Goal: Book appointment/travel/reservation

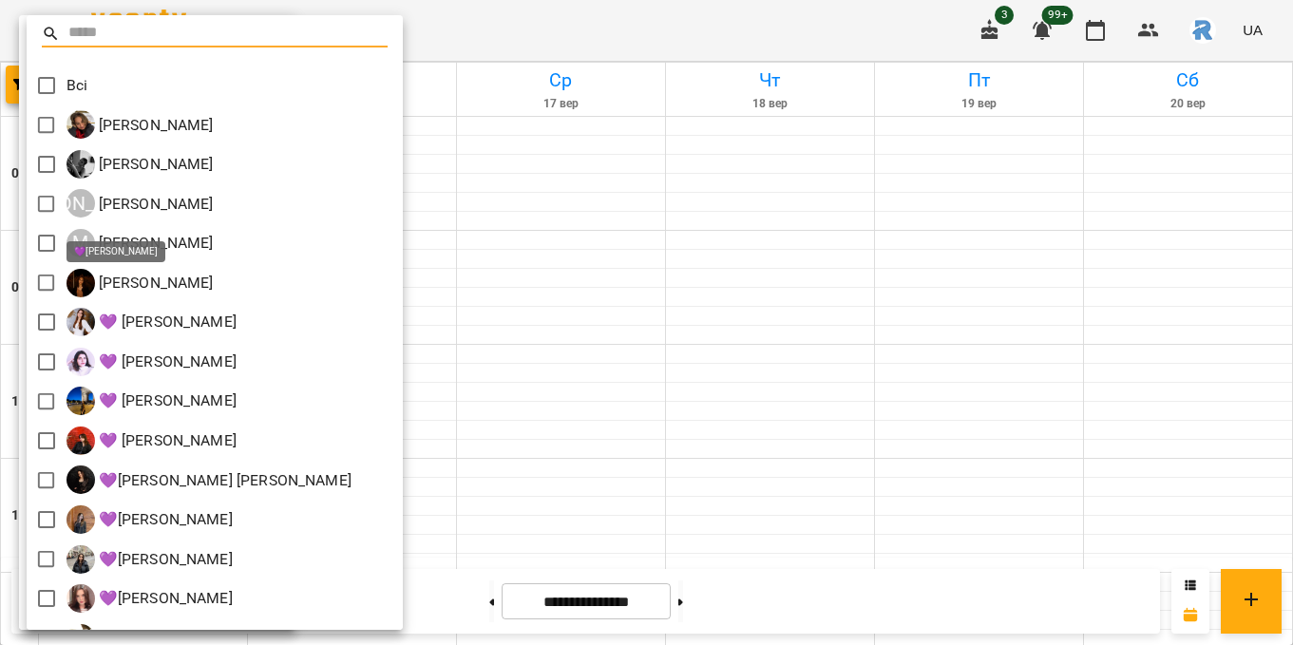
scroll to position [388, 0]
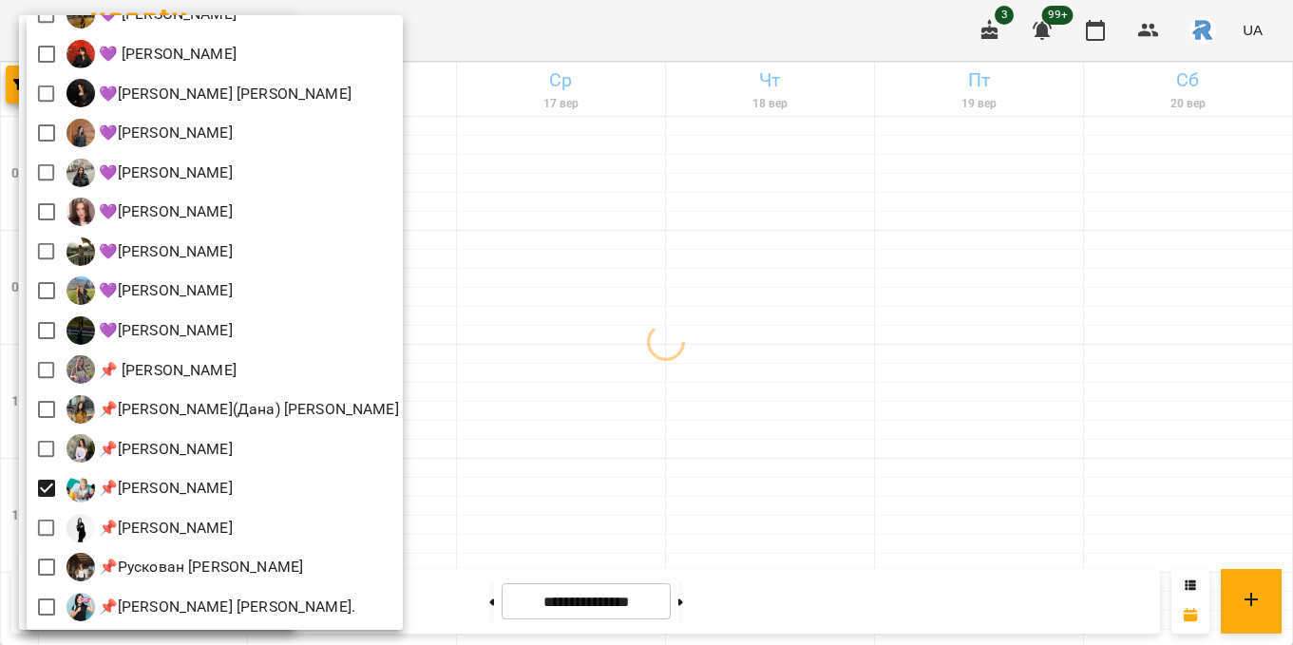
click at [929, 512] on div at bounding box center [646, 322] width 1293 height 645
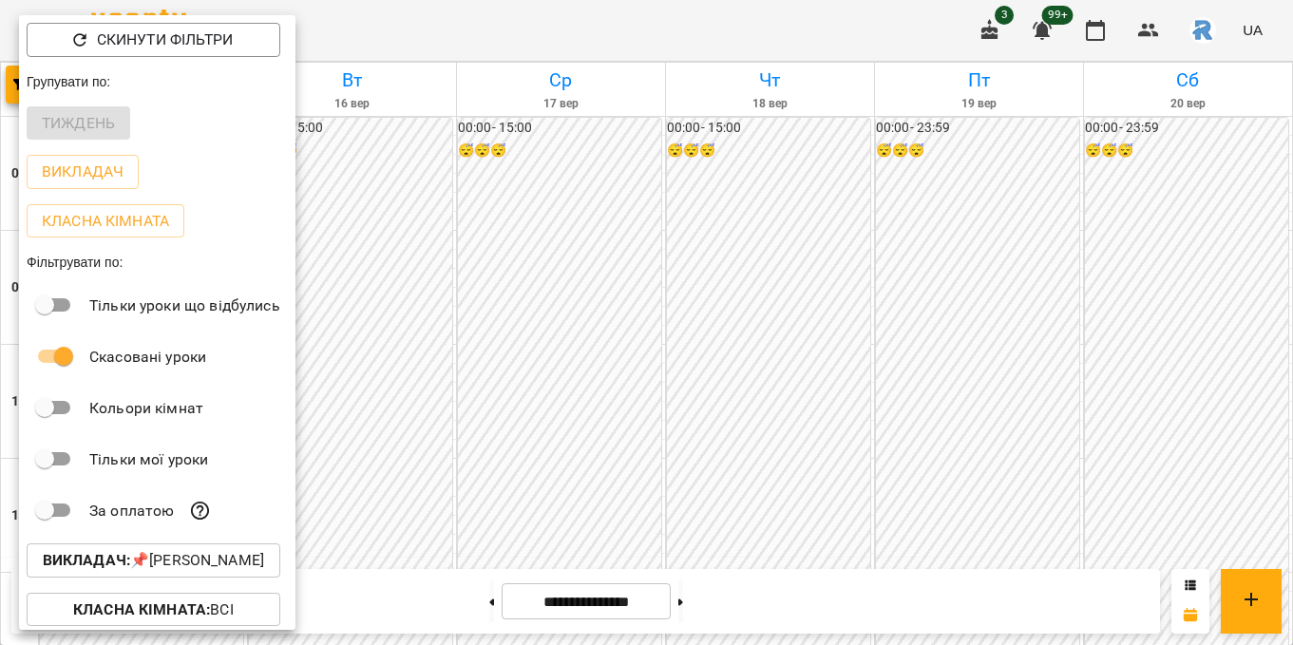
click at [916, 439] on div at bounding box center [646, 322] width 1293 height 645
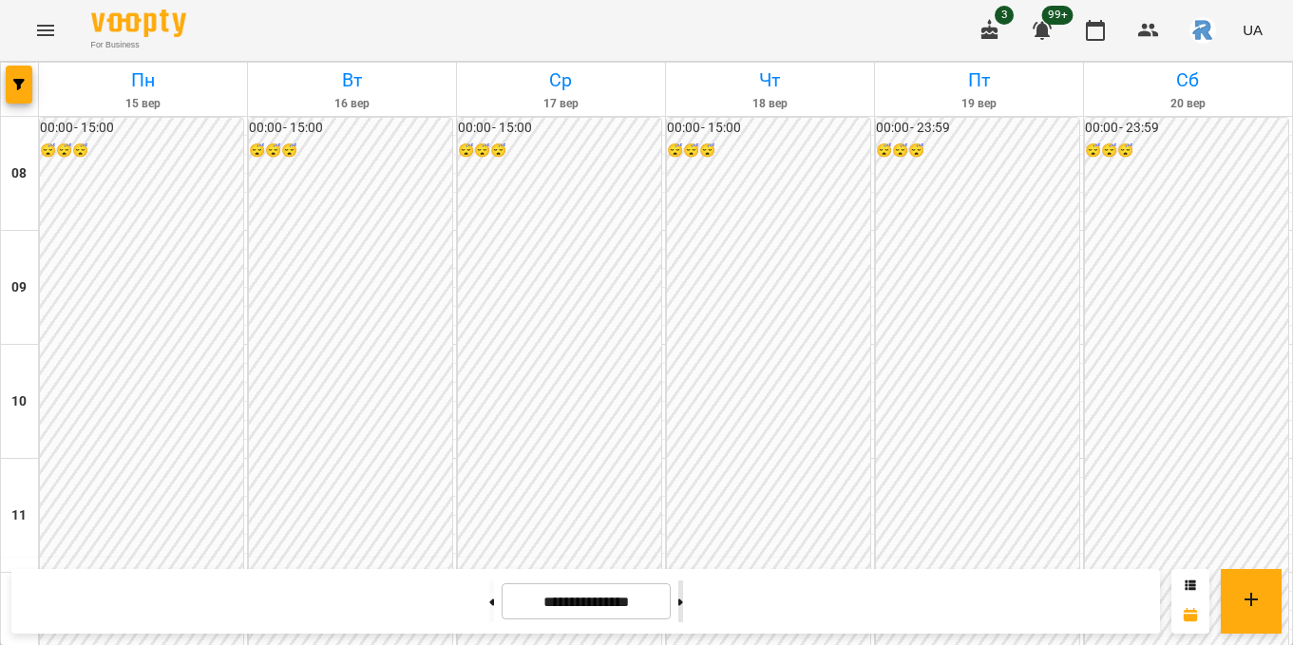
click at [683, 601] on button at bounding box center [681, 602] width 5 height 42
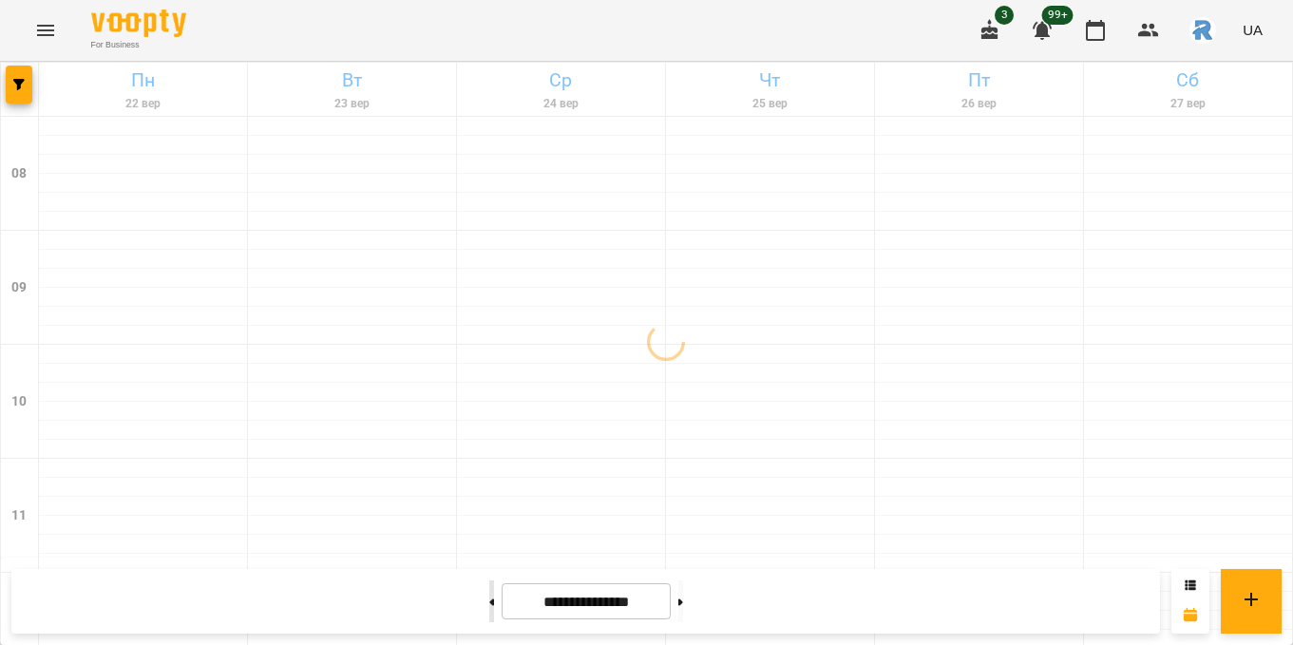
click at [489, 606] on button at bounding box center [491, 602] width 5 height 42
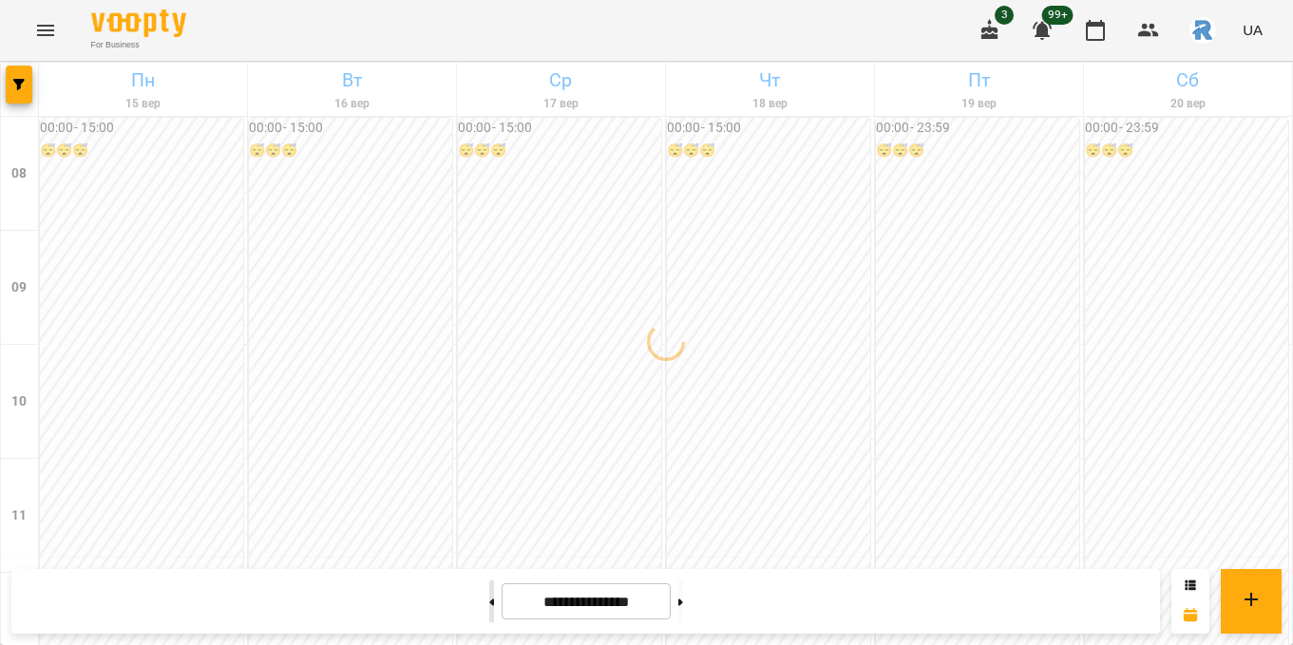
click at [489, 606] on button at bounding box center [491, 602] width 5 height 42
type input "**********"
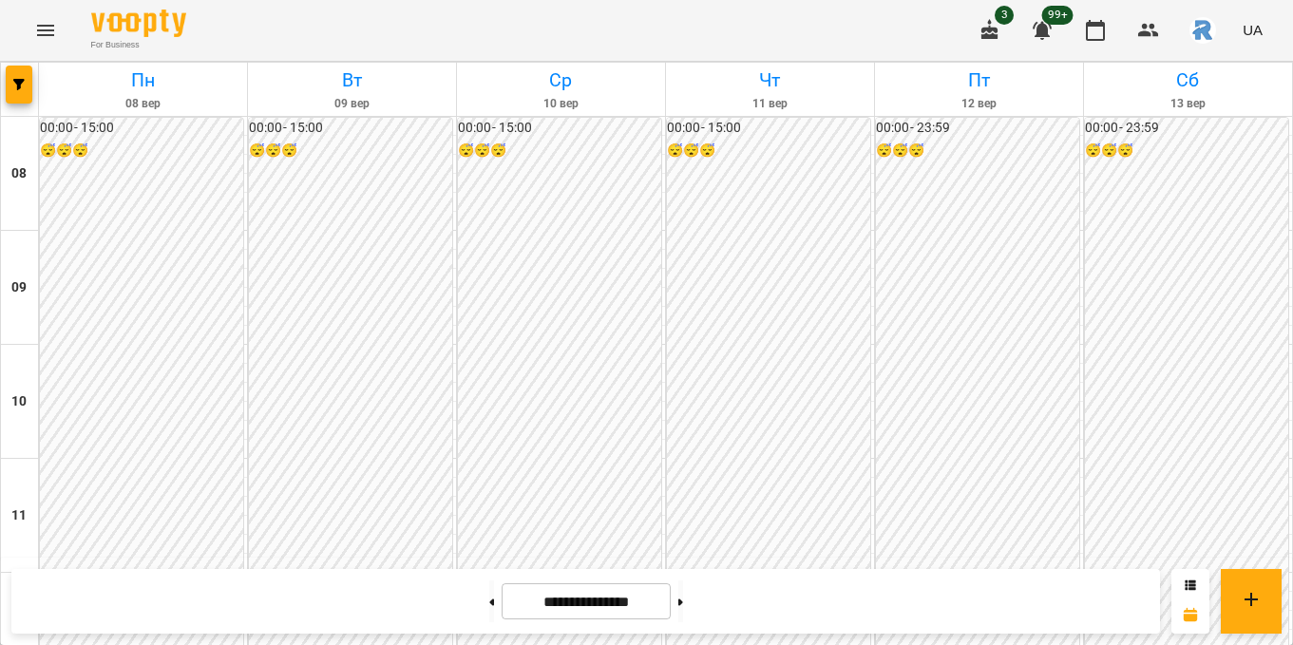
scroll to position [763, 0]
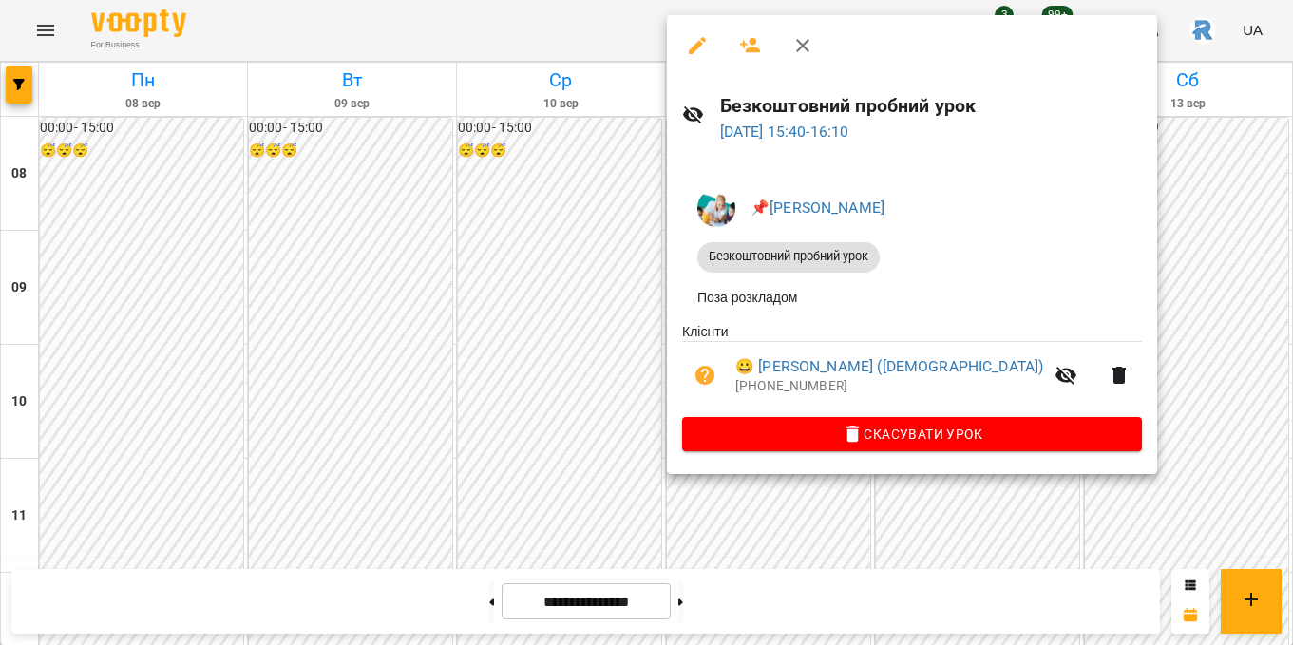
click at [511, 334] on div at bounding box center [646, 322] width 1293 height 645
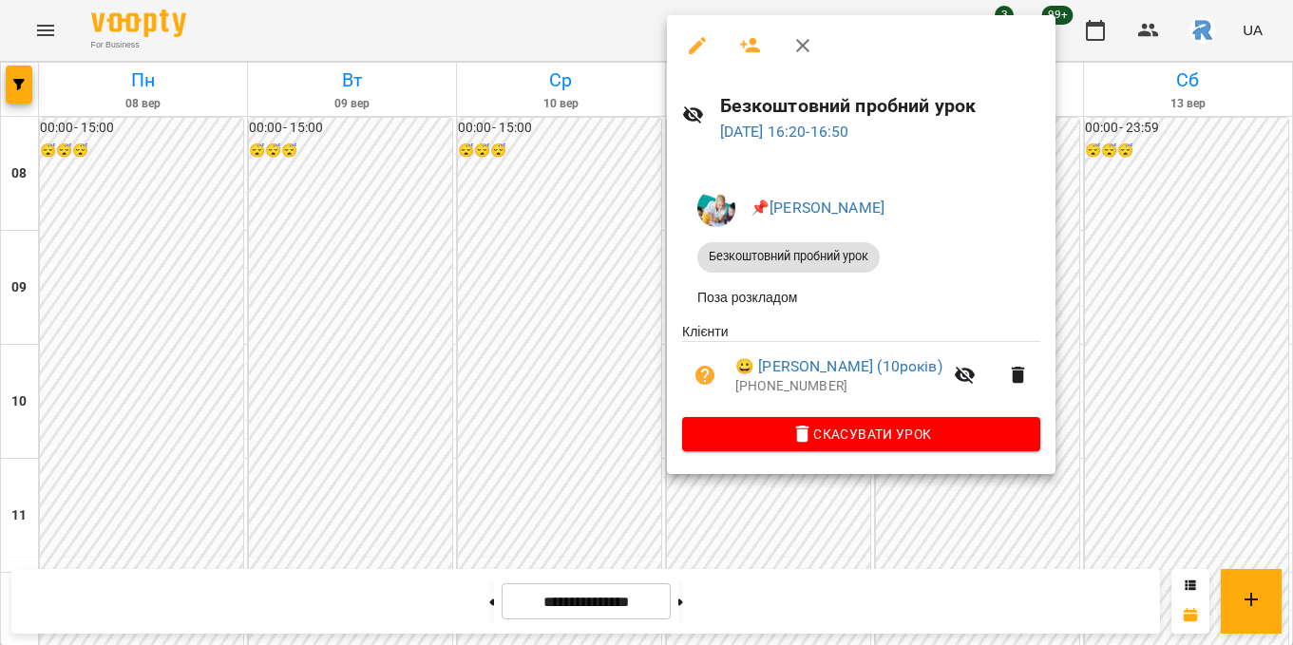
click at [513, 343] on div at bounding box center [646, 322] width 1293 height 645
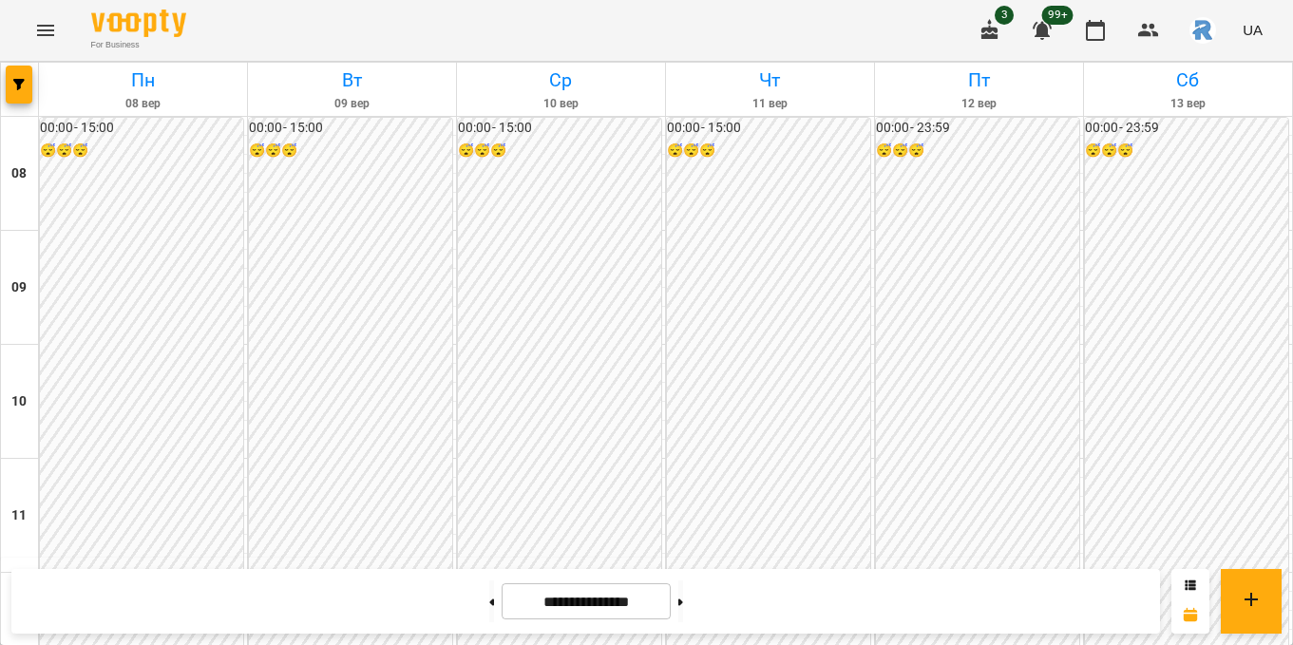
scroll to position [797, 0]
click at [14, 75] on button "button" at bounding box center [19, 85] width 27 height 38
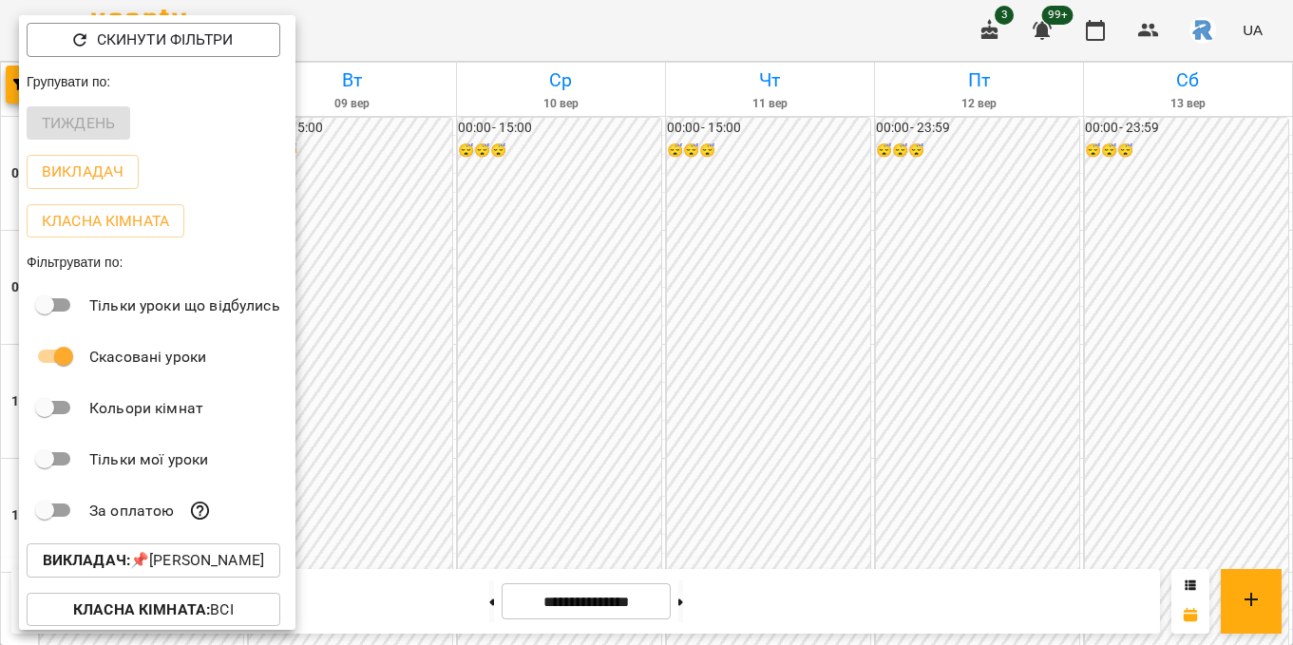
click at [162, 568] on p "Викладач : 📌Григорович Юлія Дмитрівна" at bounding box center [153, 560] width 221 height 23
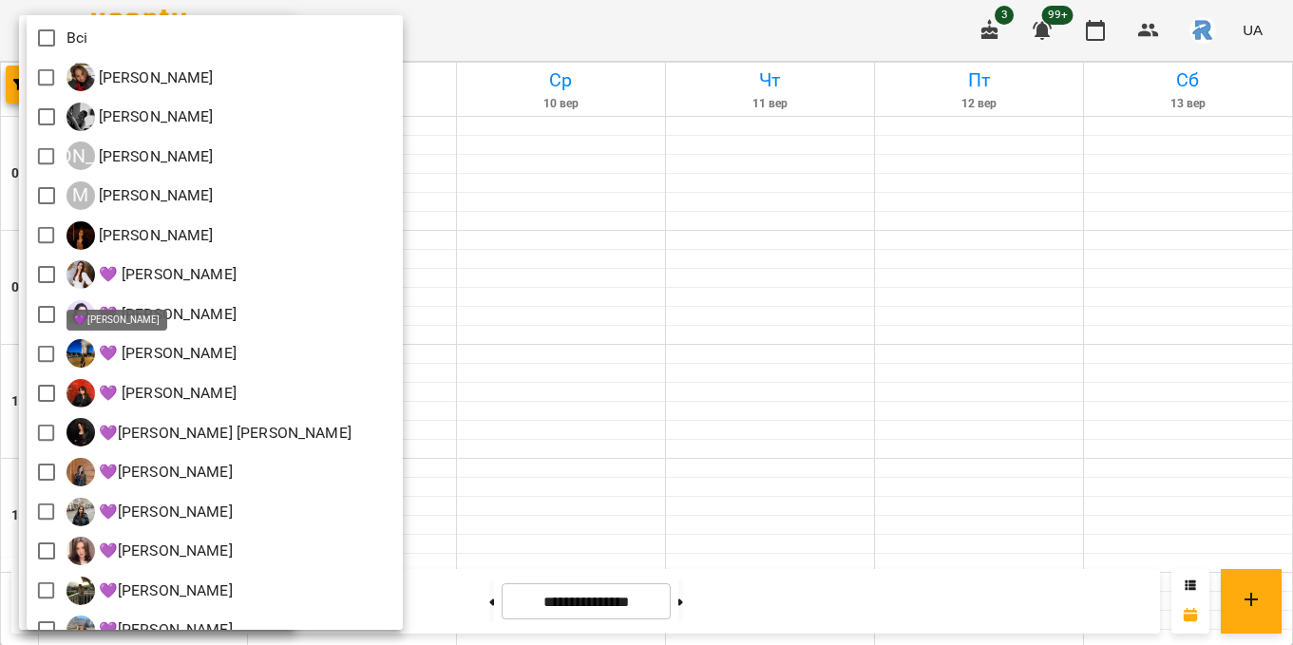
scroll to position [3, 0]
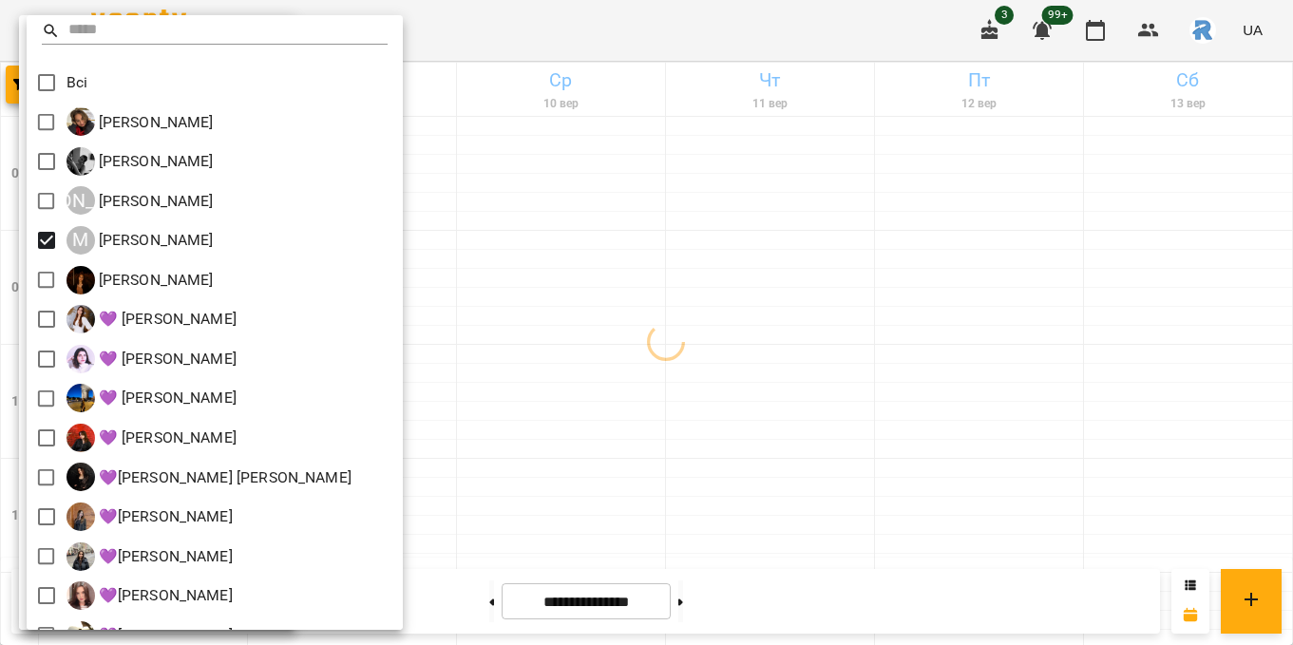
click at [810, 368] on div at bounding box center [646, 322] width 1293 height 645
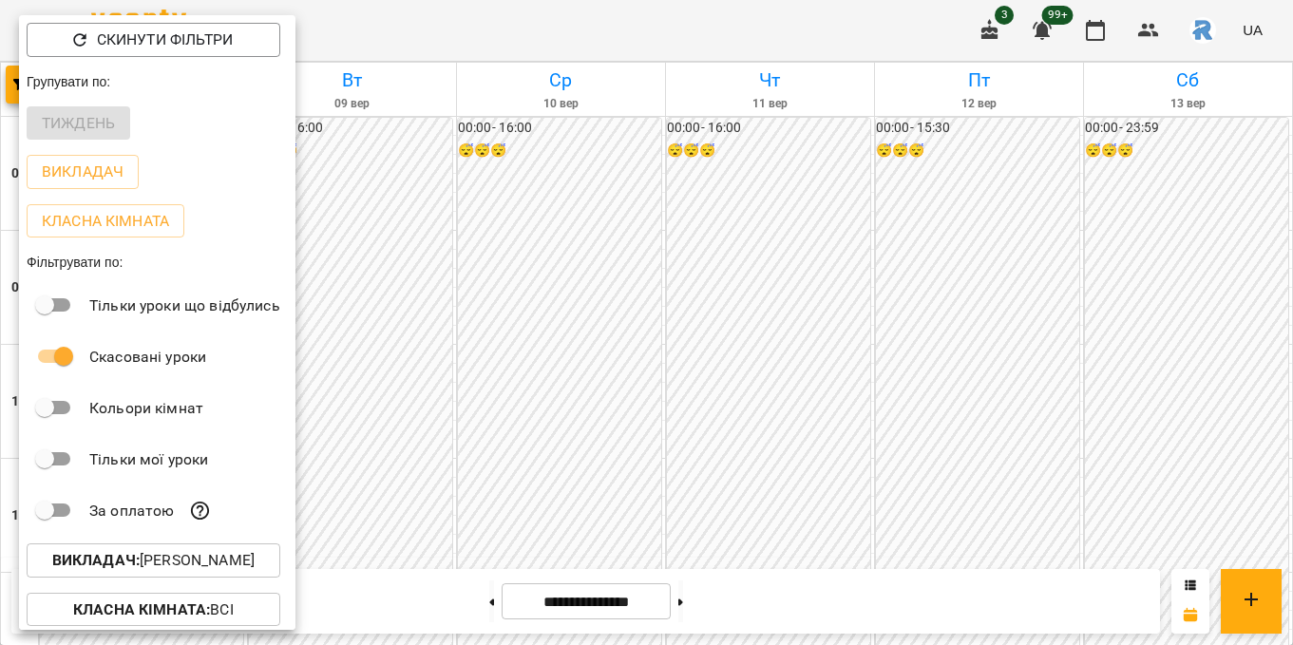
click at [897, 329] on div at bounding box center [646, 322] width 1293 height 645
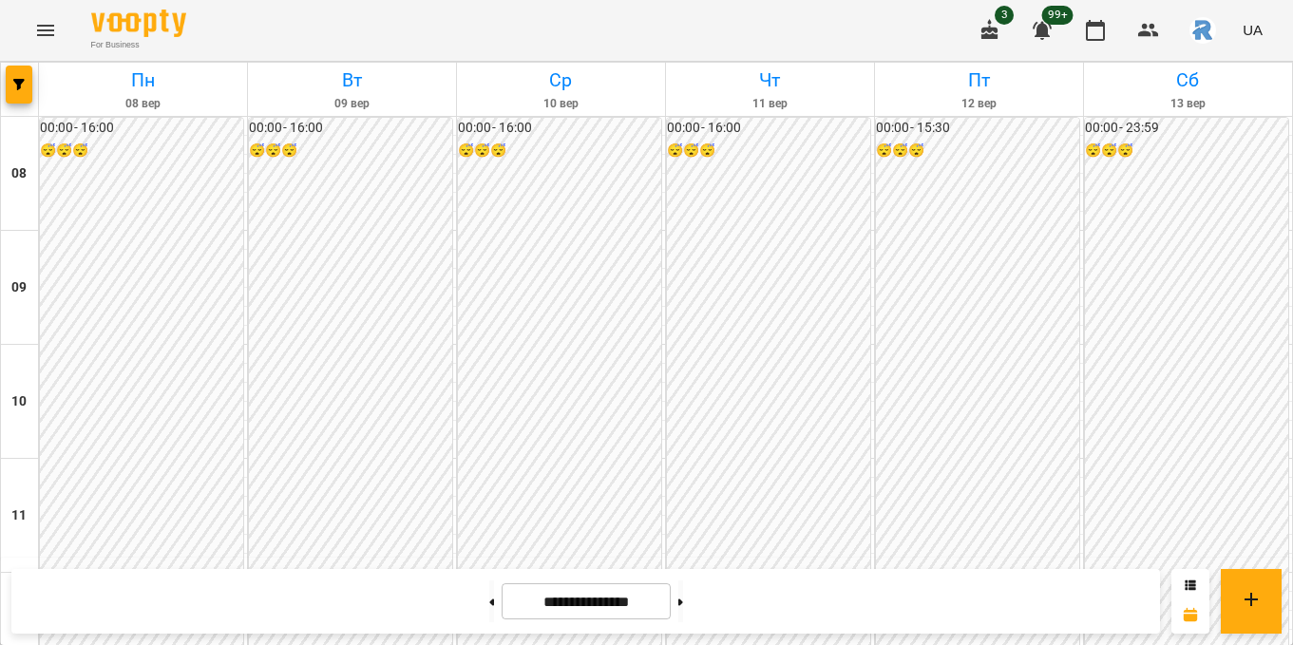
scroll to position [845, 0]
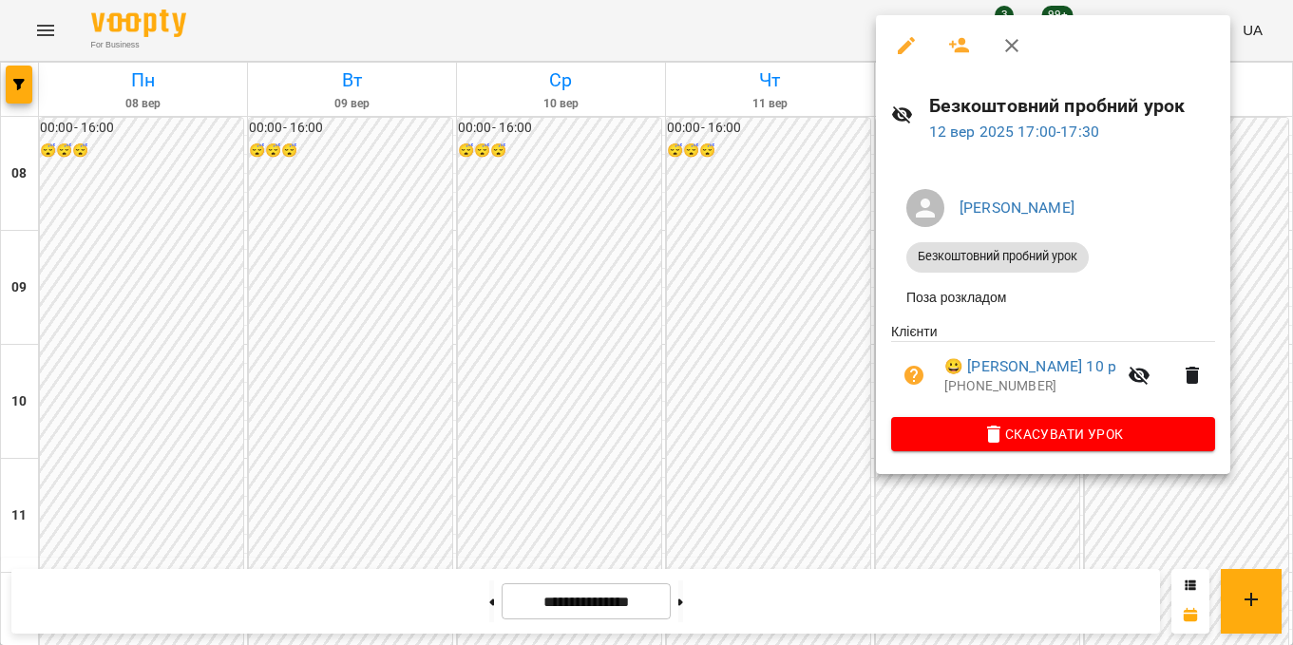
click at [807, 333] on div at bounding box center [646, 322] width 1293 height 645
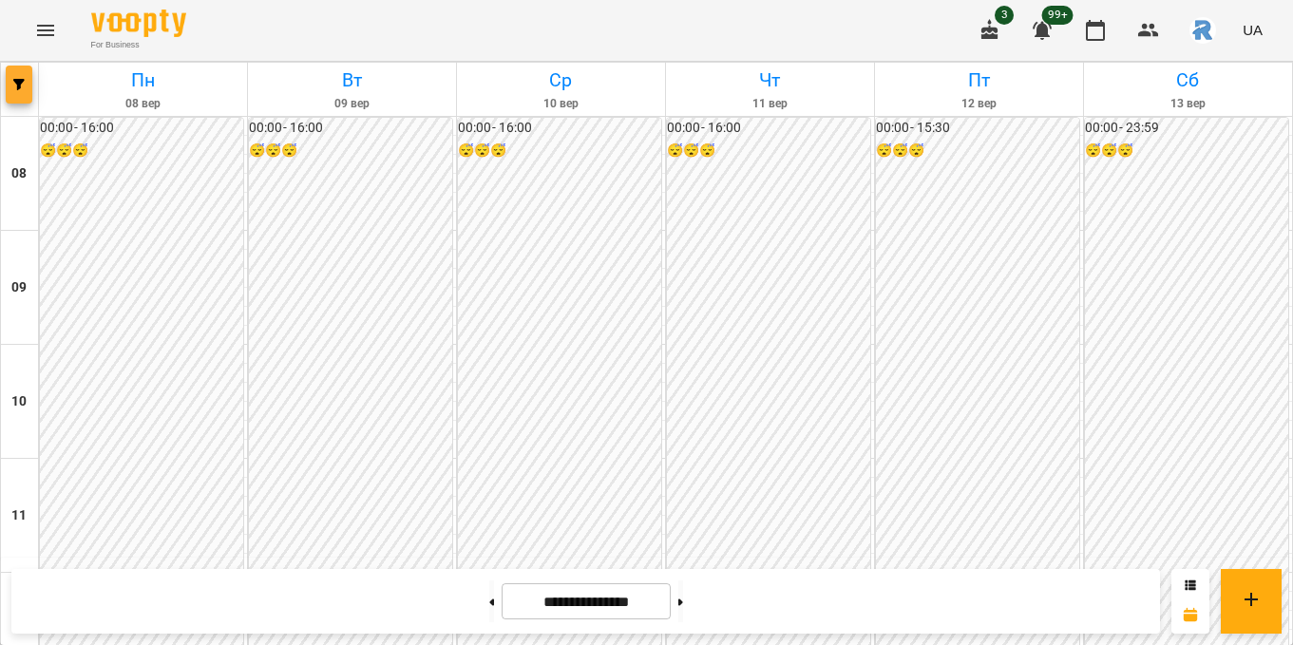
click at [22, 83] on icon "button" at bounding box center [18, 84] width 11 height 11
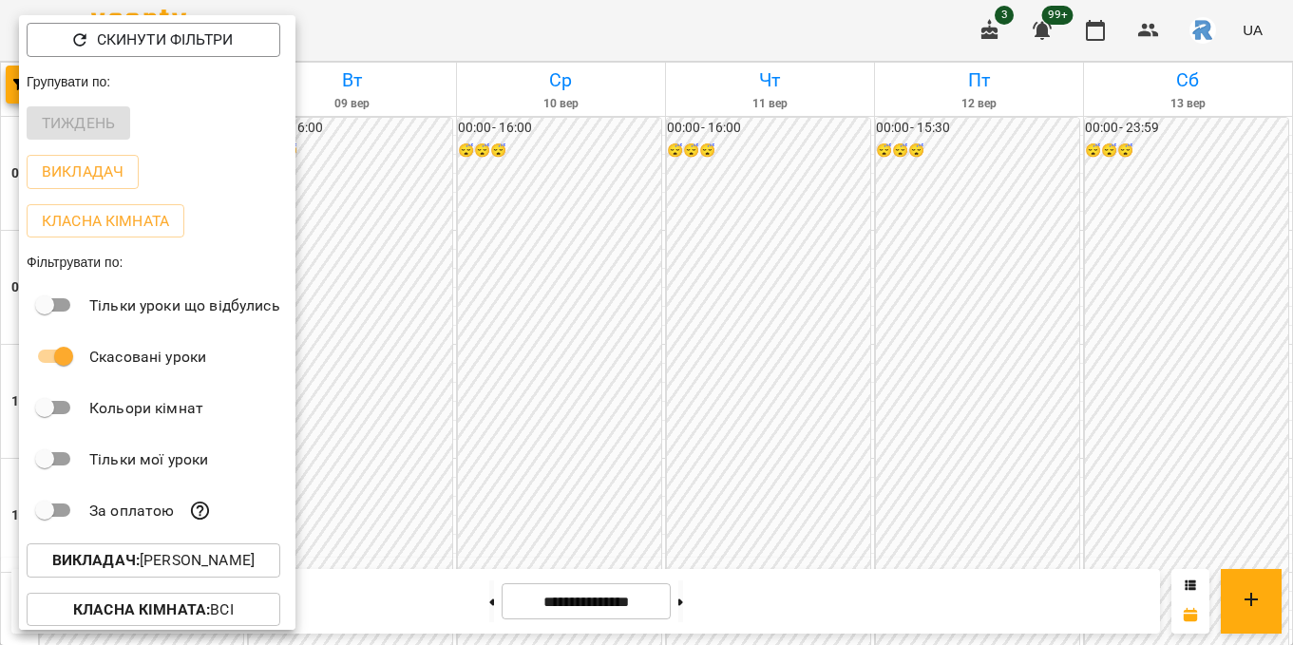
click at [510, 194] on div at bounding box center [646, 322] width 1293 height 645
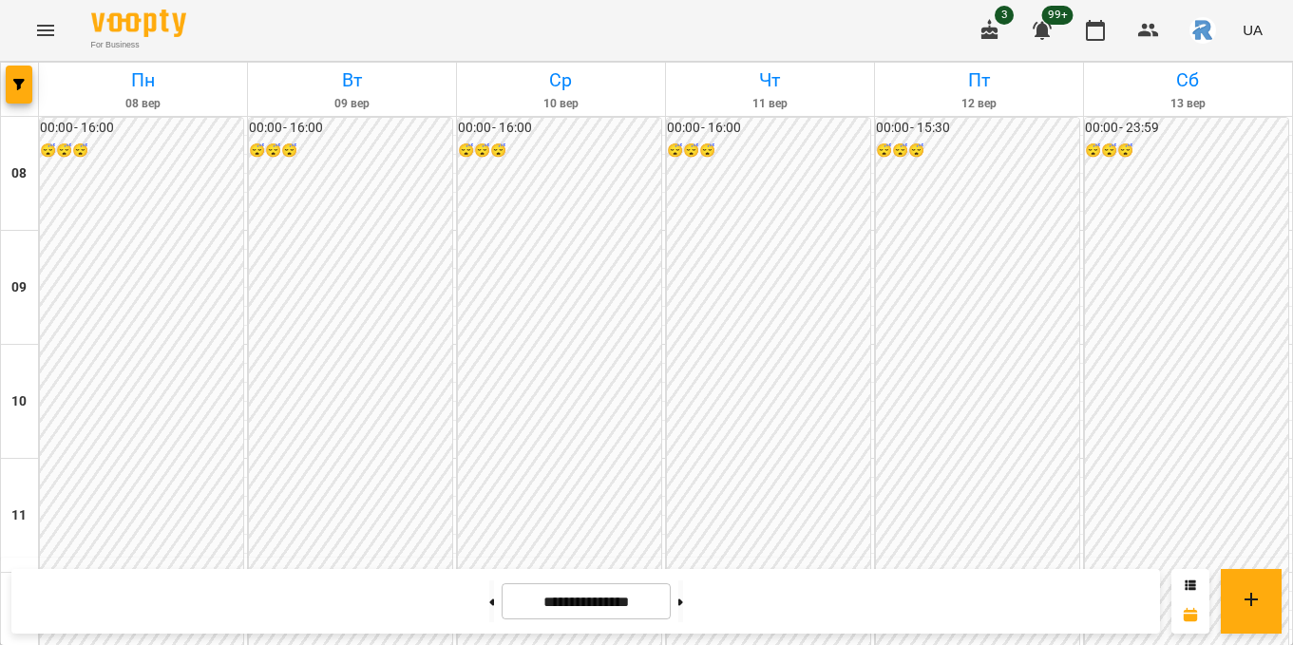
scroll to position [821, 0]
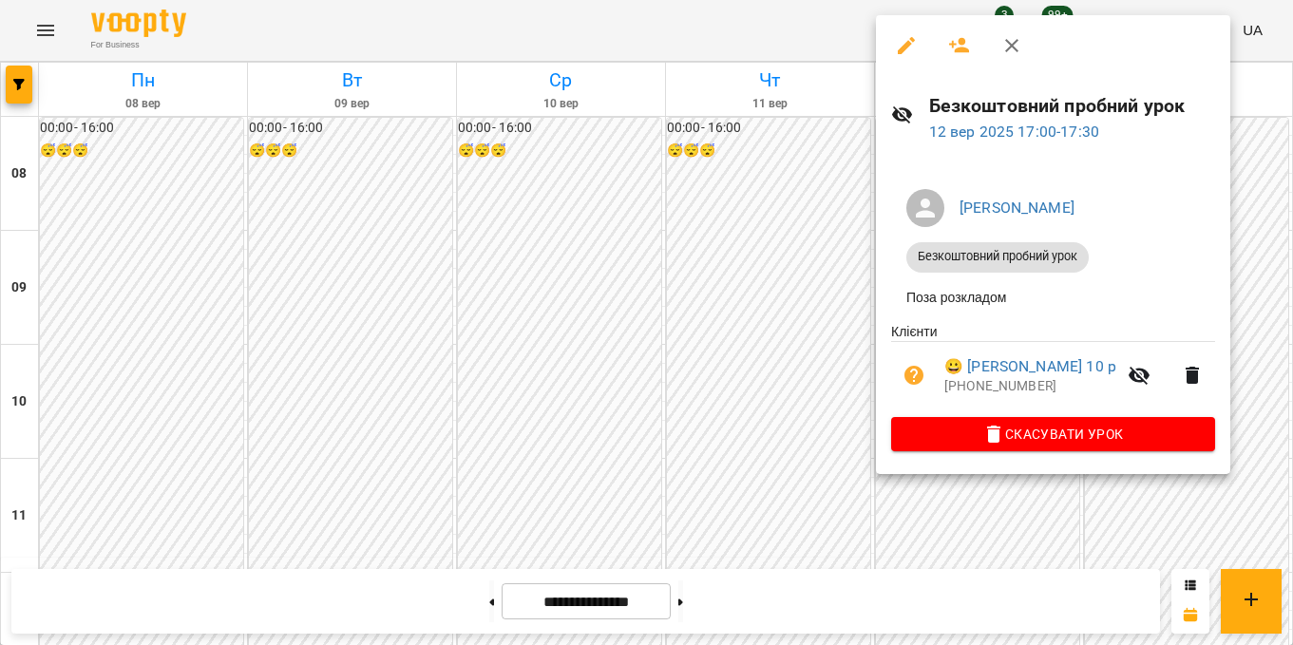
click at [690, 364] on div at bounding box center [646, 322] width 1293 height 645
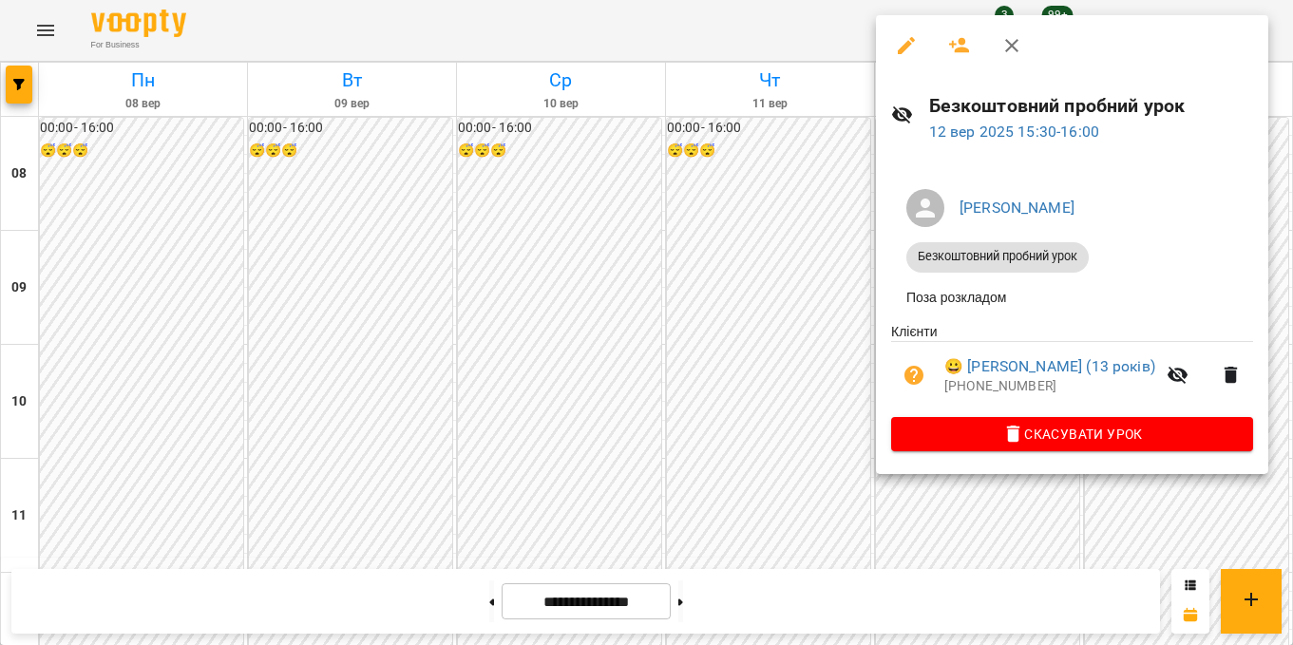
click at [759, 220] on div at bounding box center [646, 322] width 1293 height 645
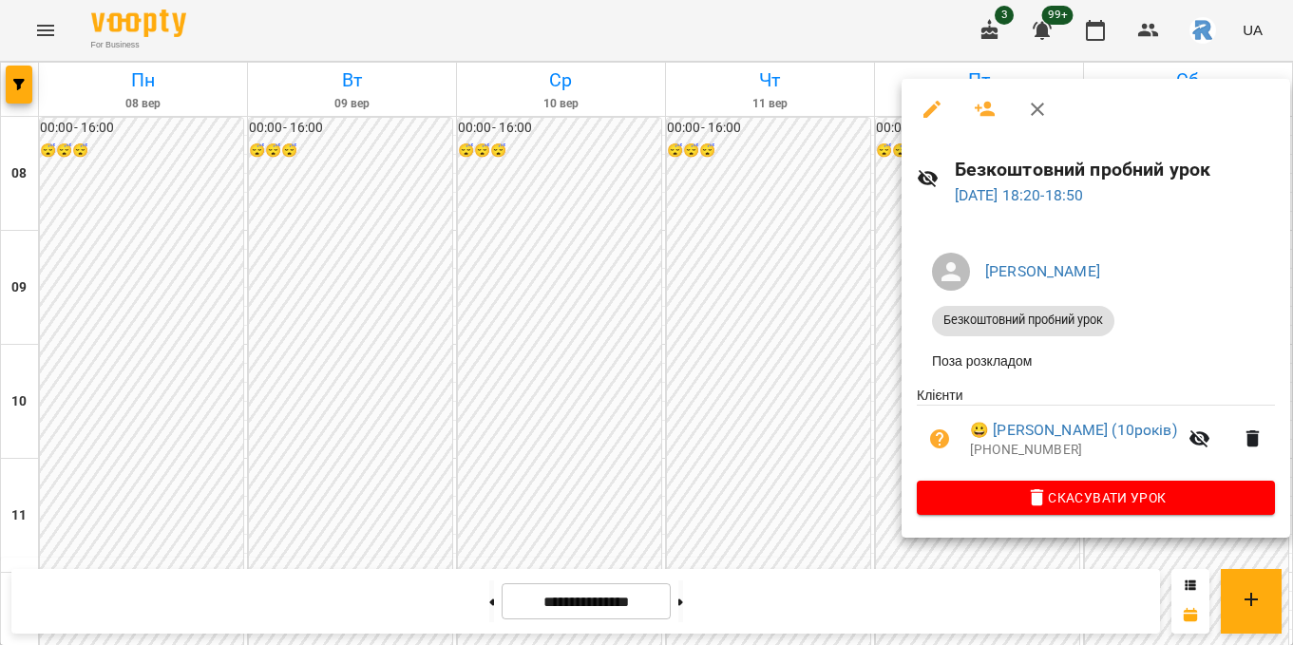
click at [707, 451] on div at bounding box center [646, 322] width 1293 height 645
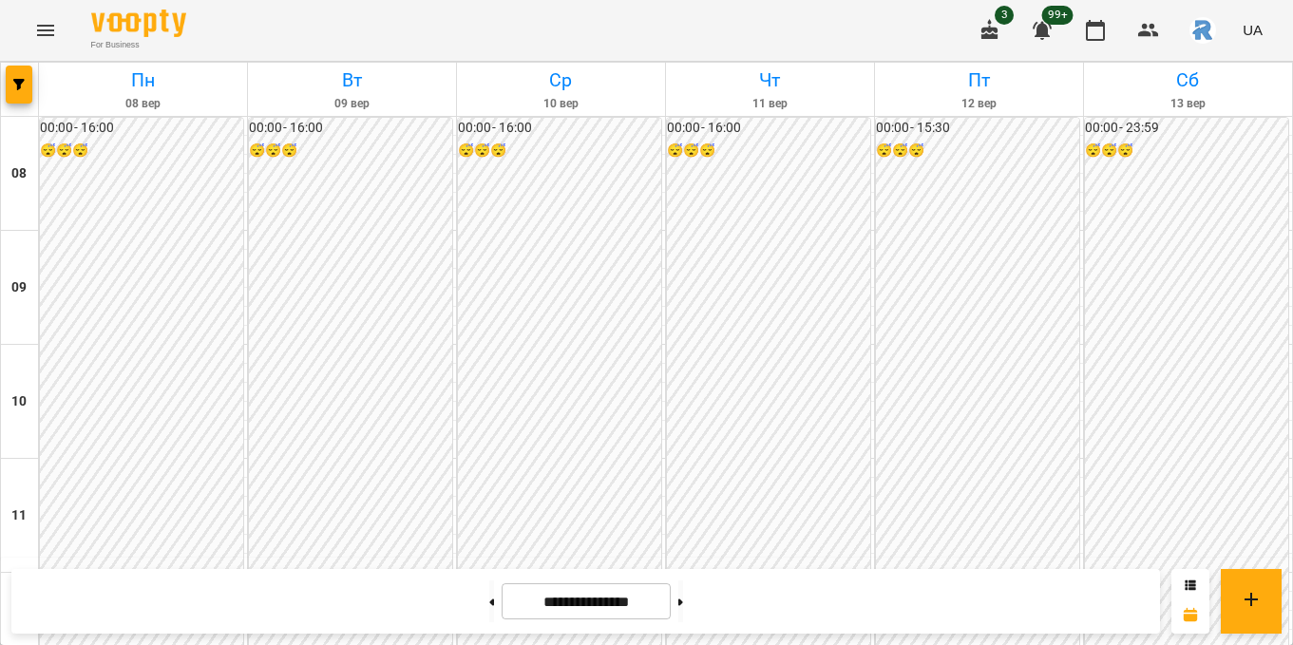
scroll to position [968, 0]
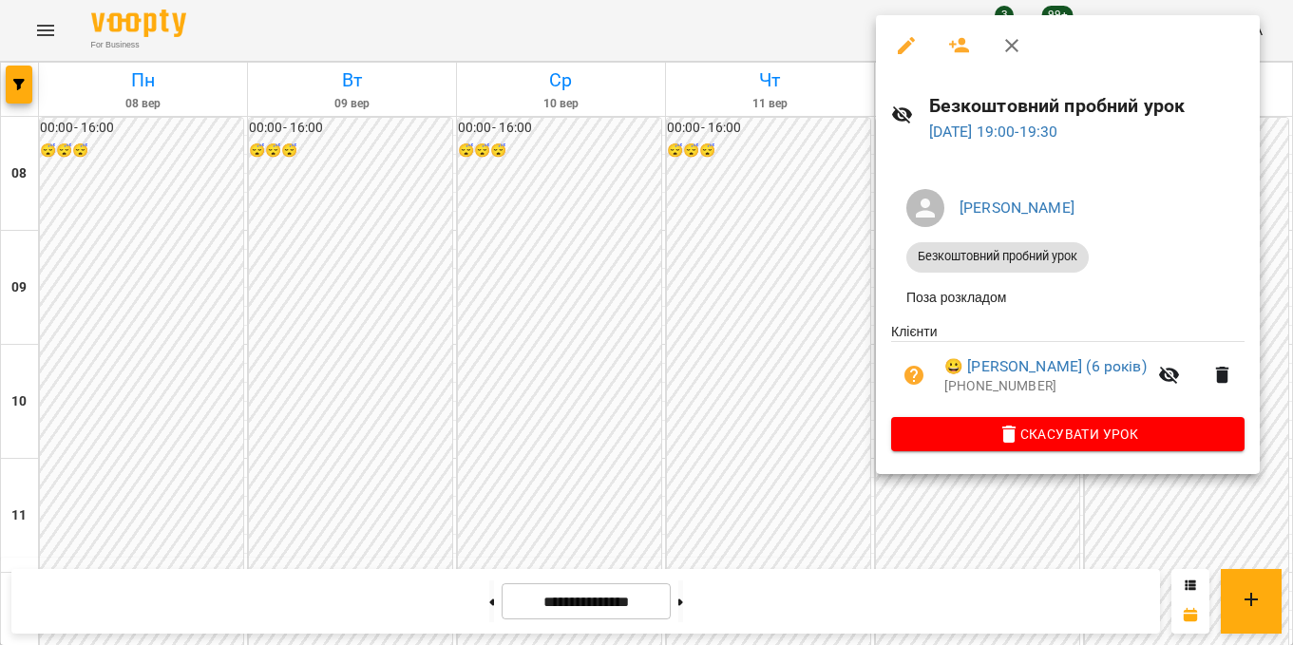
click at [716, 361] on div at bounding box center [646, 322] width 1293 height 645
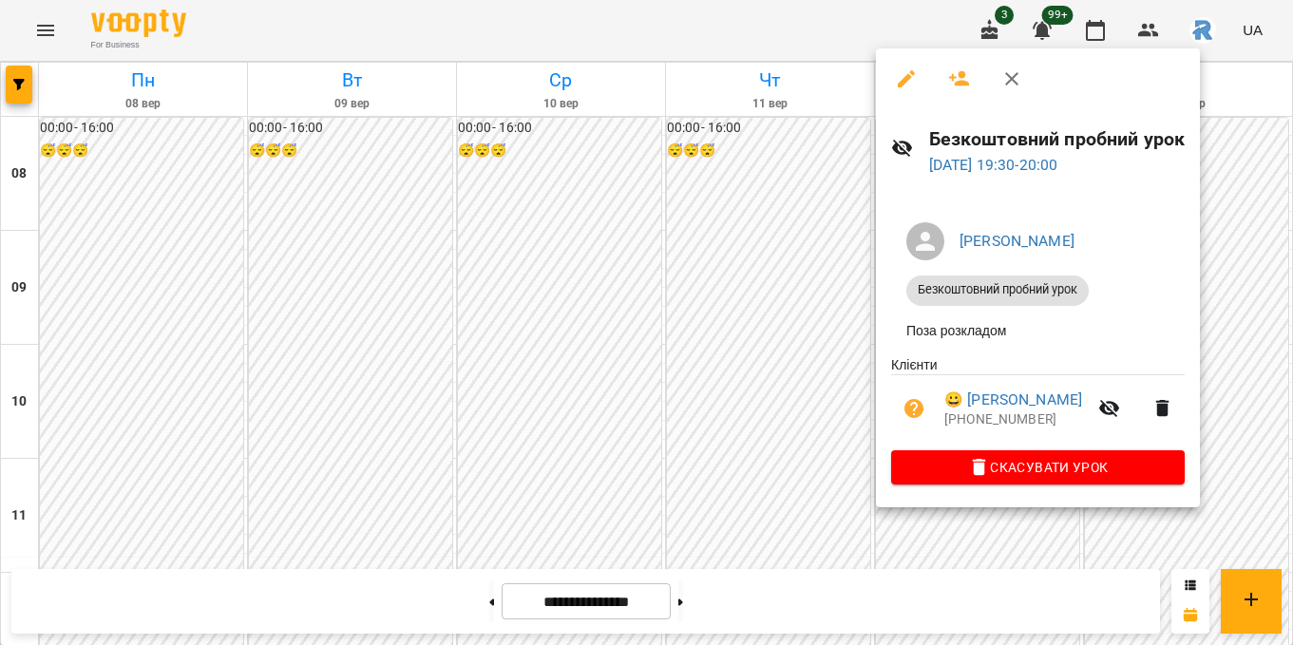
click at [773, 375] on div at bounding box center [646, 322] width 1293 height 645
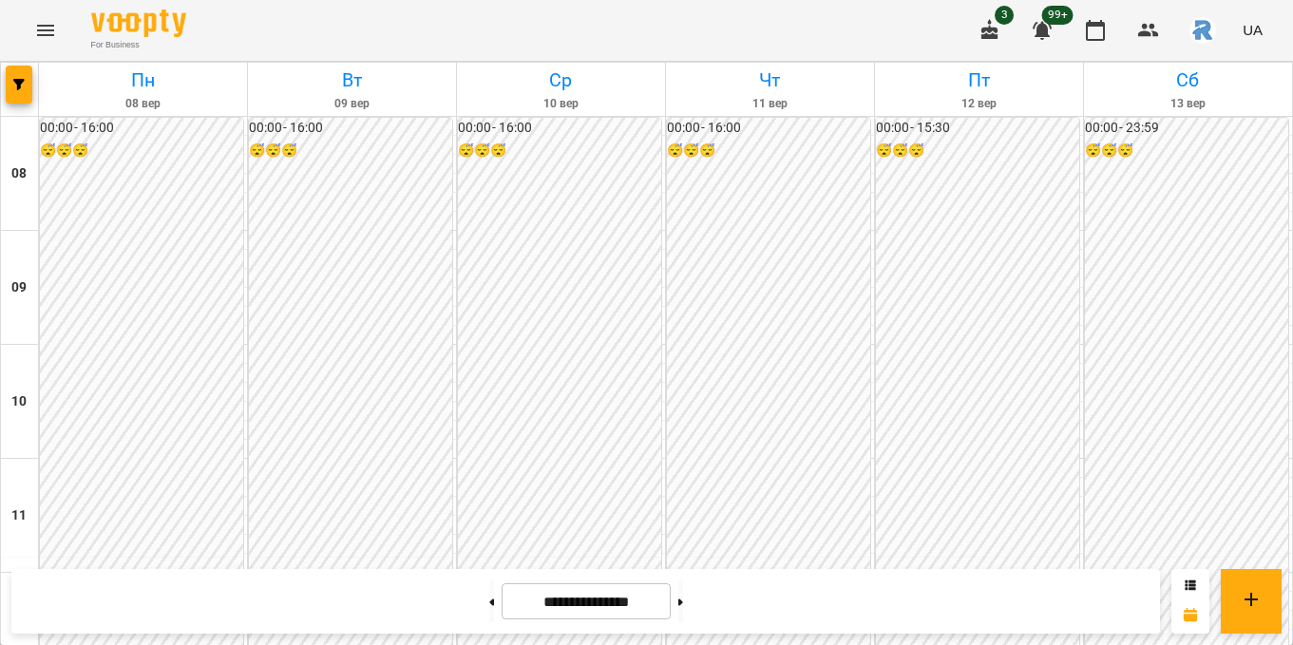
scroll to position [794, 0]
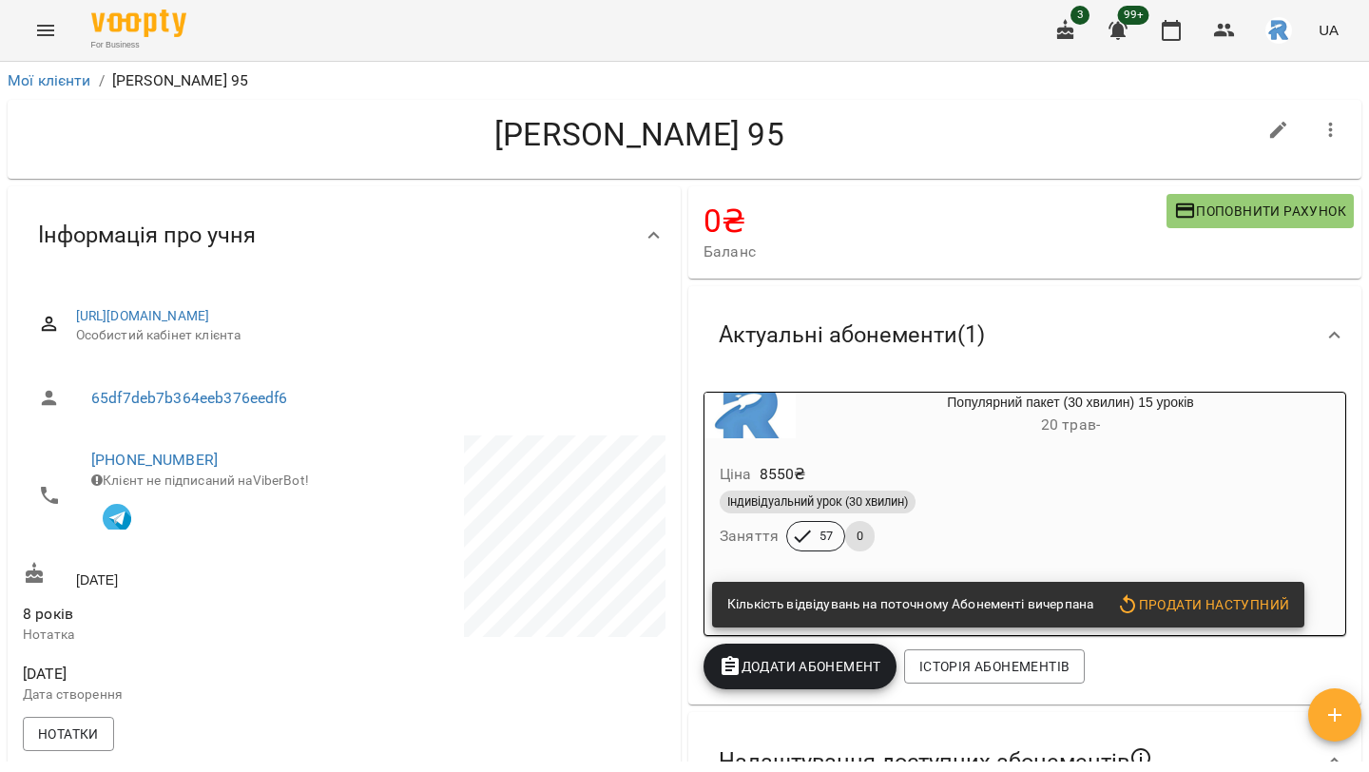
click at [54, 30] on icon "Menu" at bounding box center [45, 30] width 23 height 23
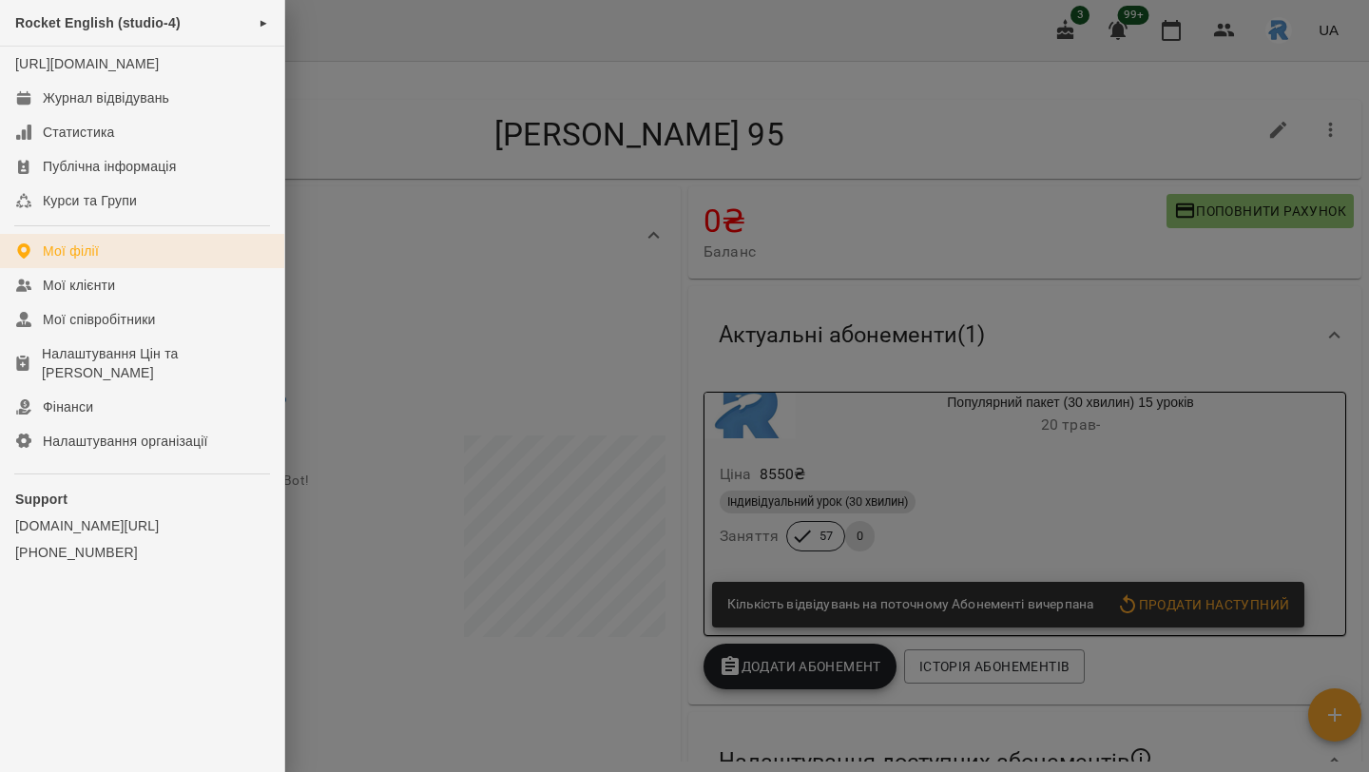
click at [98, 268] on link "Мої філії" at bounding box center [142, 251] width 284 height 34
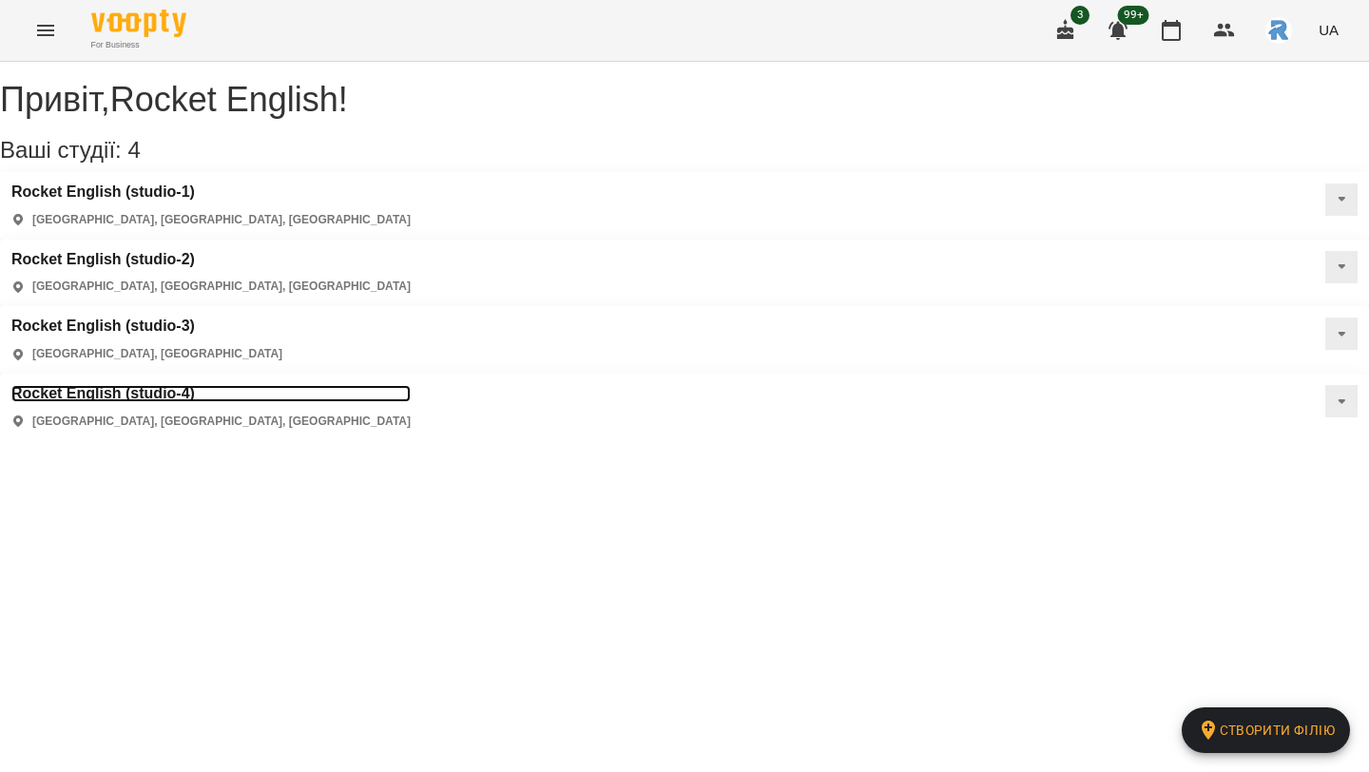
click at [190, 385] on h3 "Rocket English (studio-4)" at bounding box center [210, 393] width 399 height 17
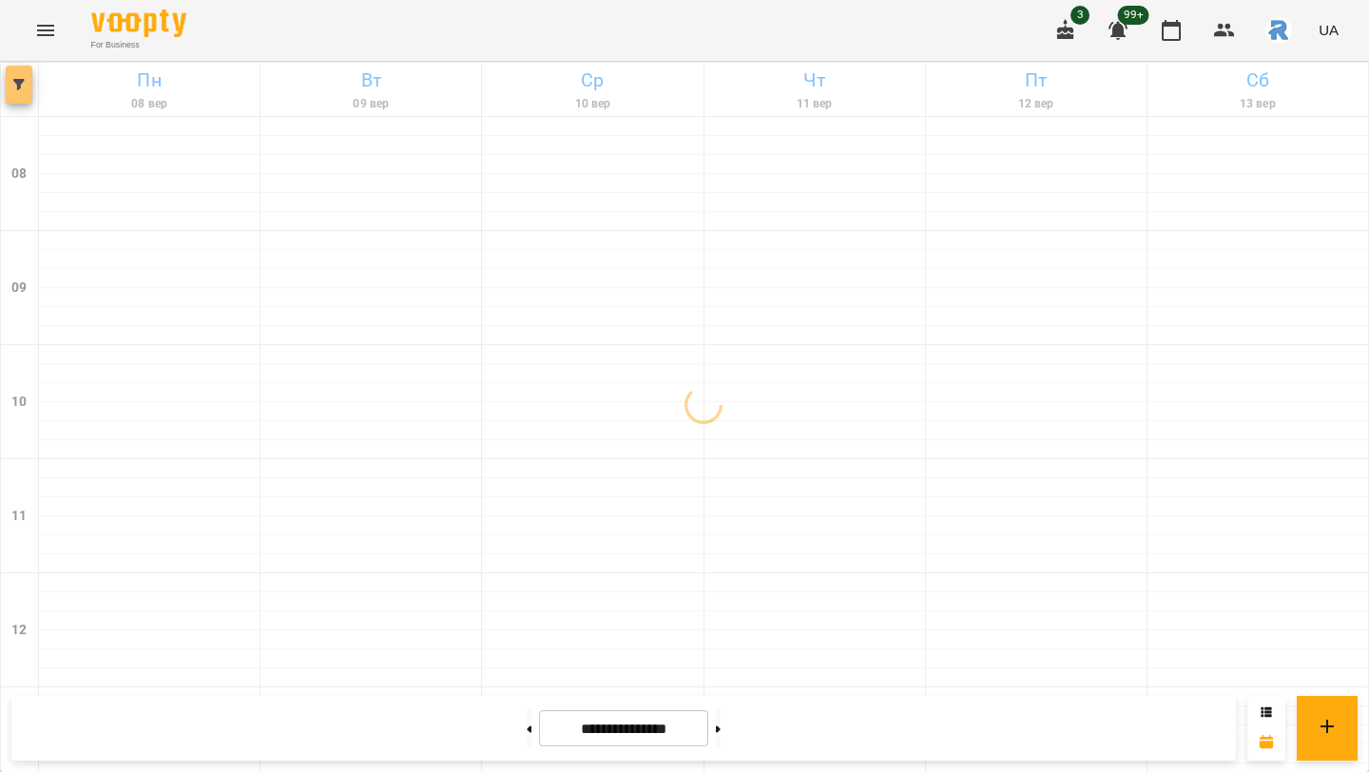
click at [23, 77] on button "button" at bounding box center [19, 85] width 27 height 38
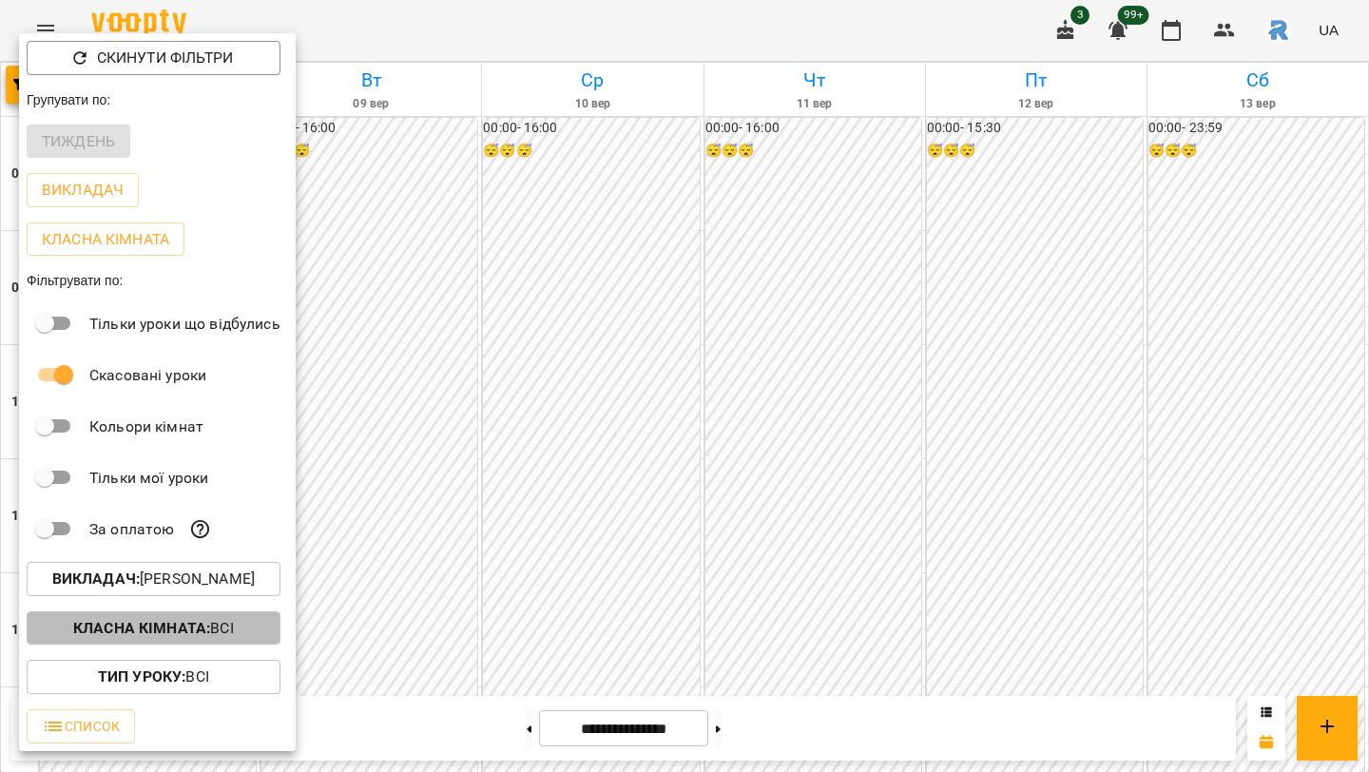
click at [119, 628] on b "Класна кімната :" at bounding box center [141, 628] width 137 height 18
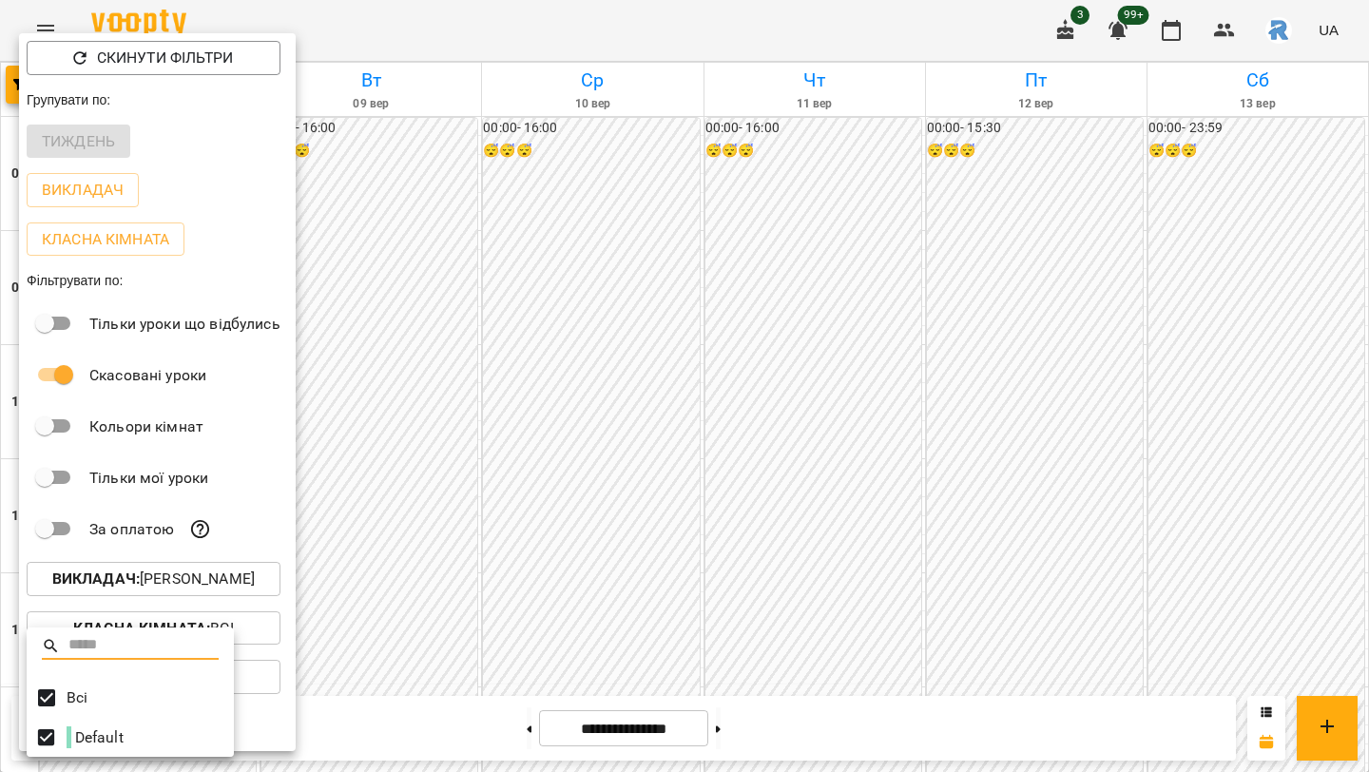
click at [113, 592] on div at bounding box center [684, 386] width 1369 height 772
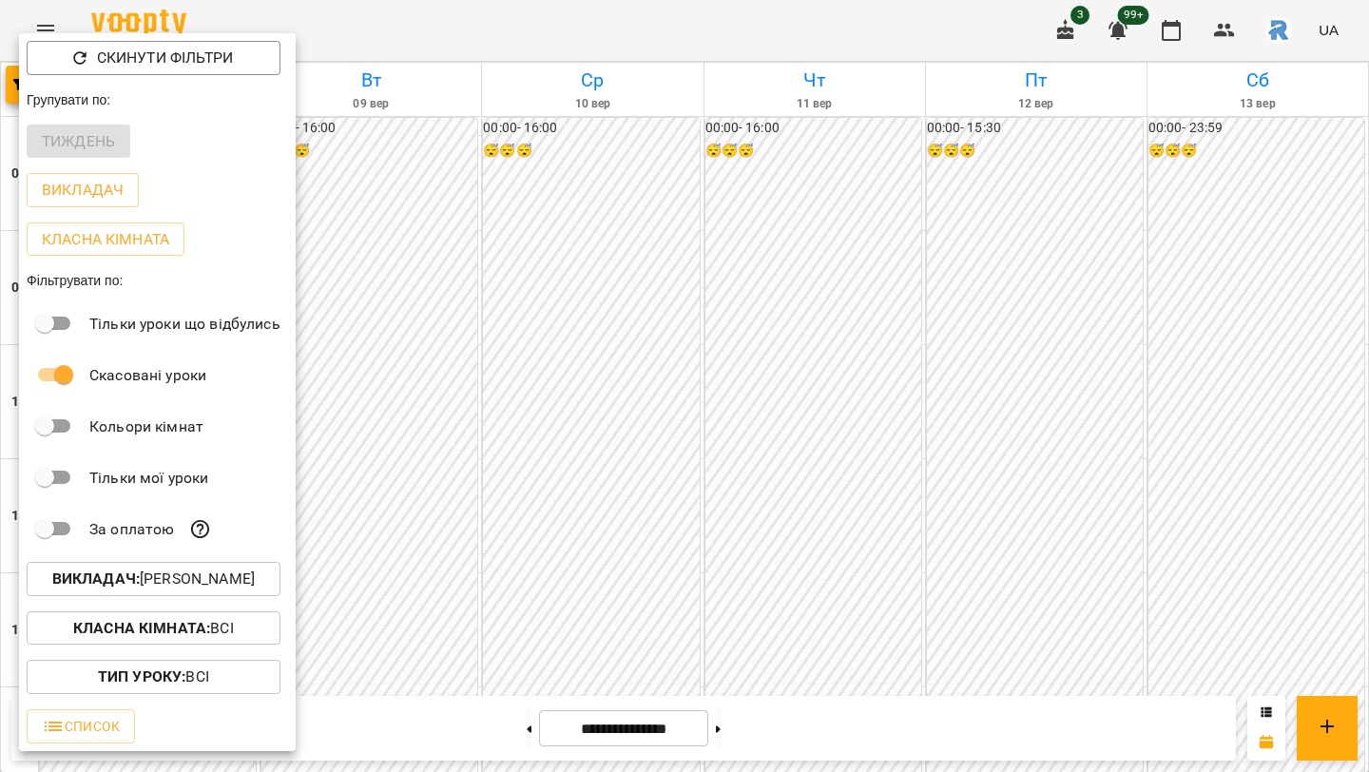
click at [109, 579] on b "Викладач :" at bounding box center [95, 578] width 87 height 18
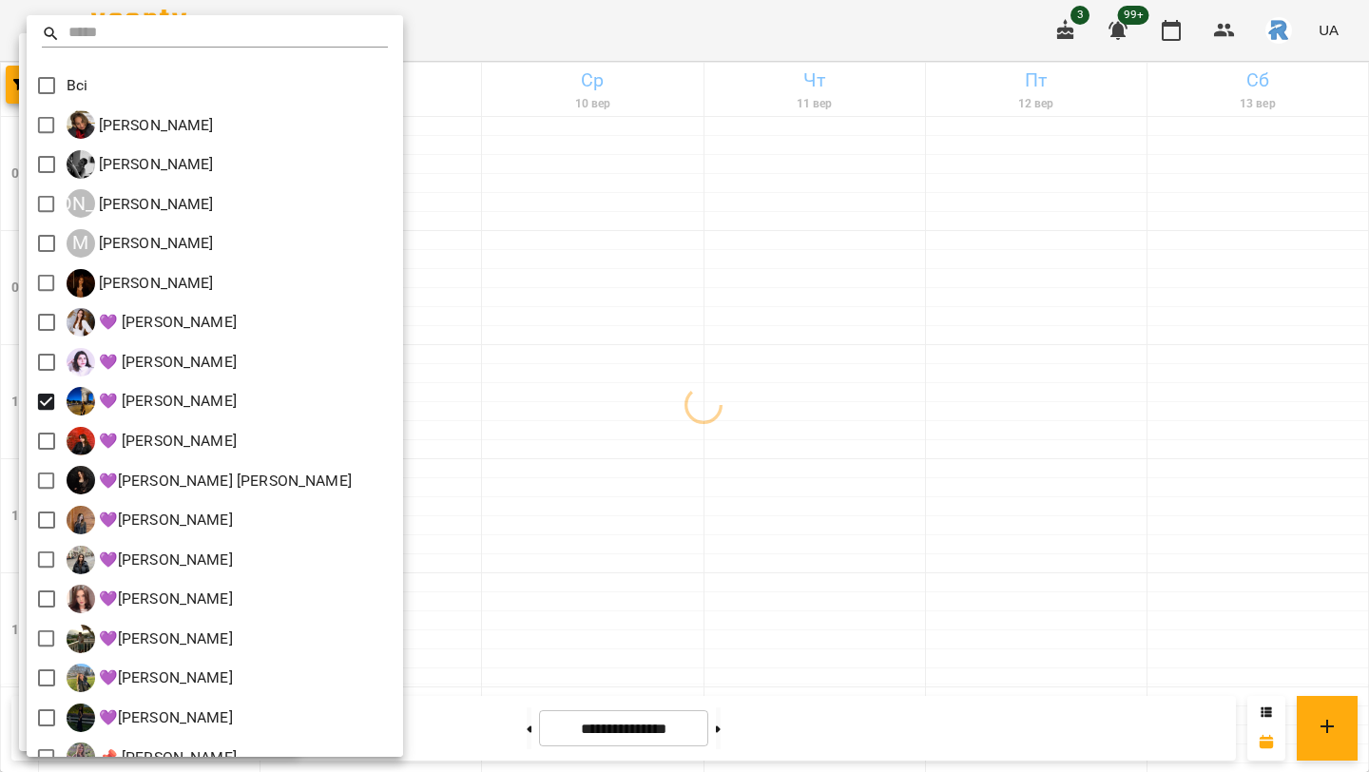
click at [892, 414] on div at bounding box center [684, 386] width 1369 height 772
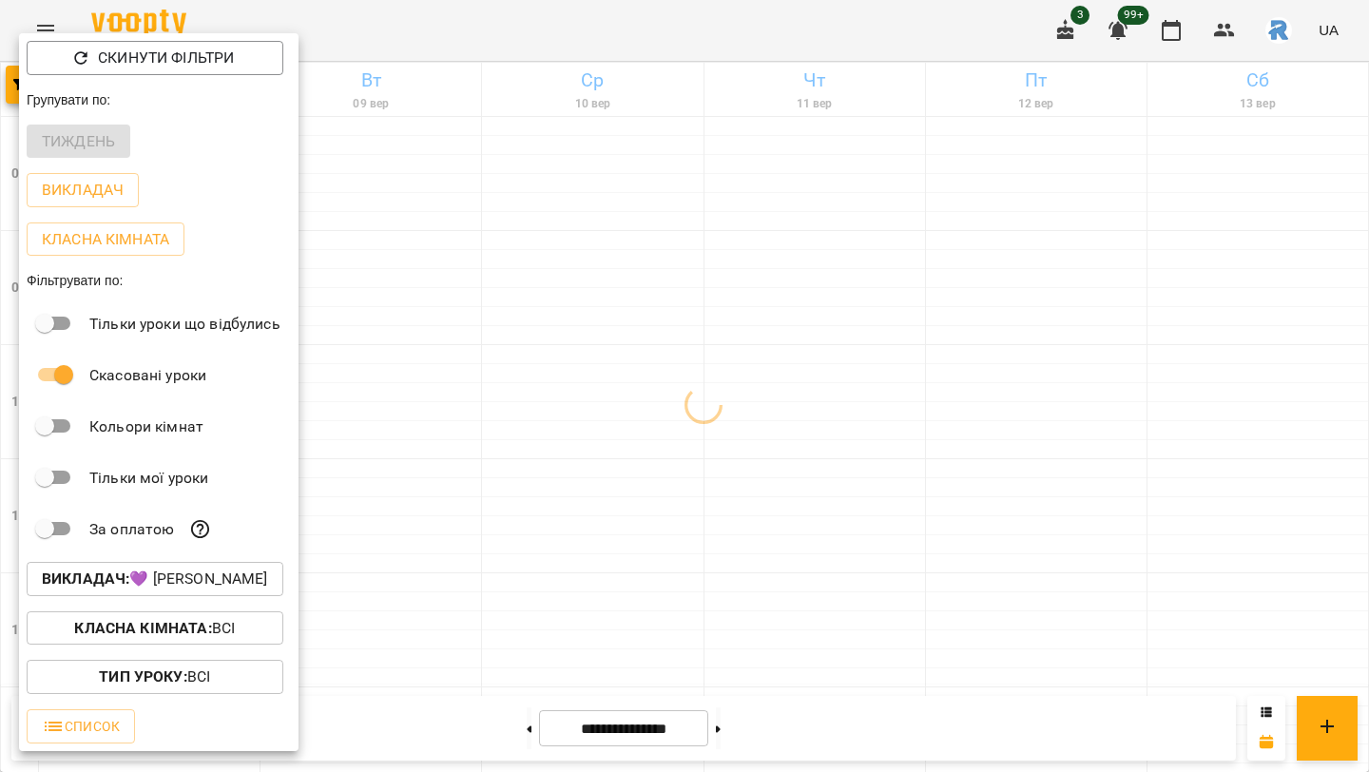
click at [892, 414] on div at bounding box center [684, 386] width 1369 height 772
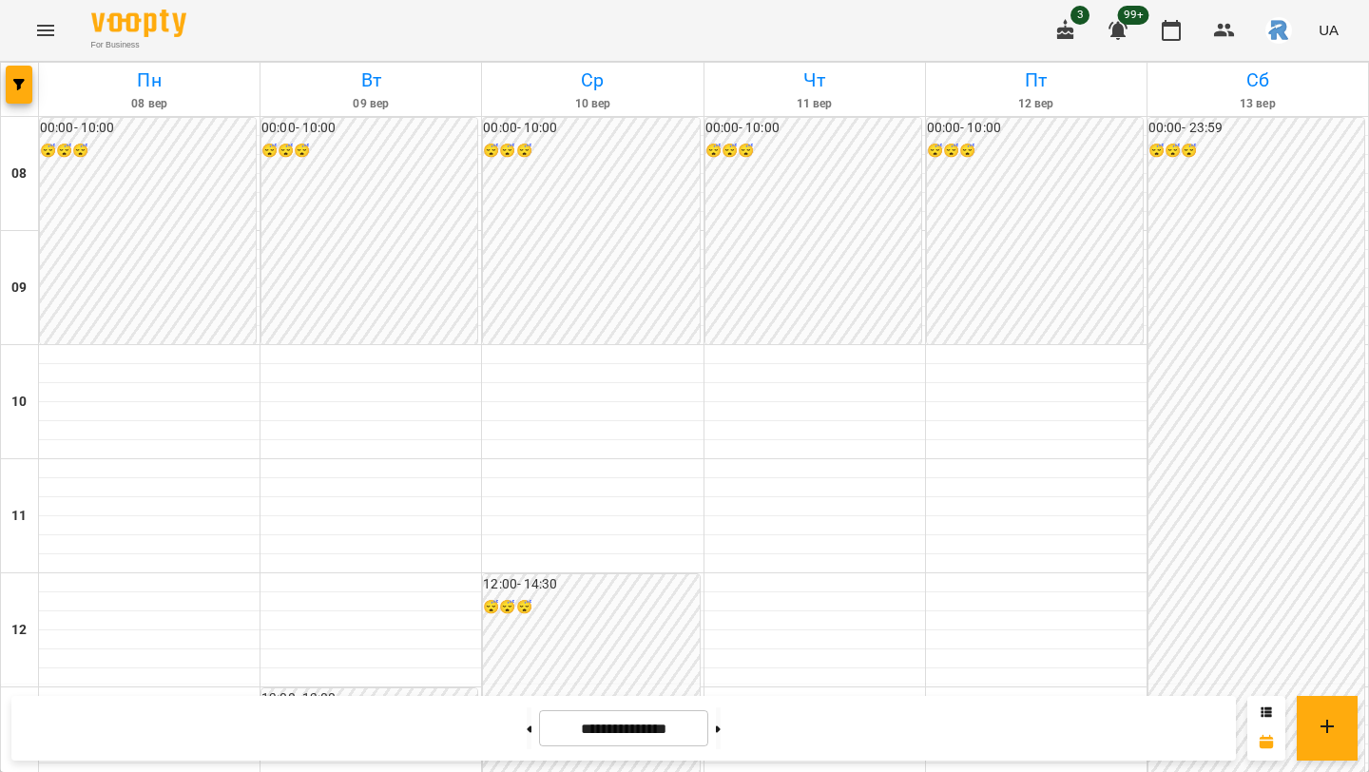
scroll to position [901, 0]
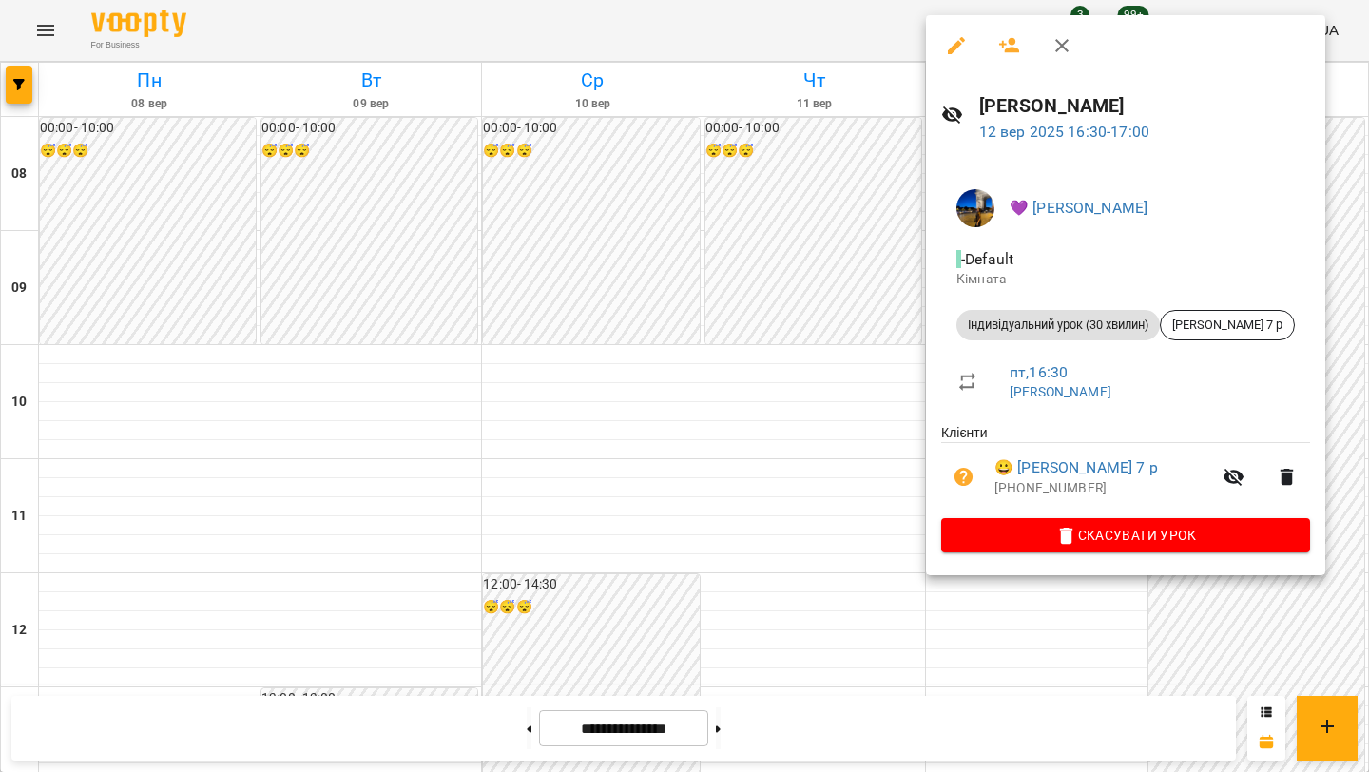
click at [811, 266] on div at bounding box center [684, 386] width 1369 height 772
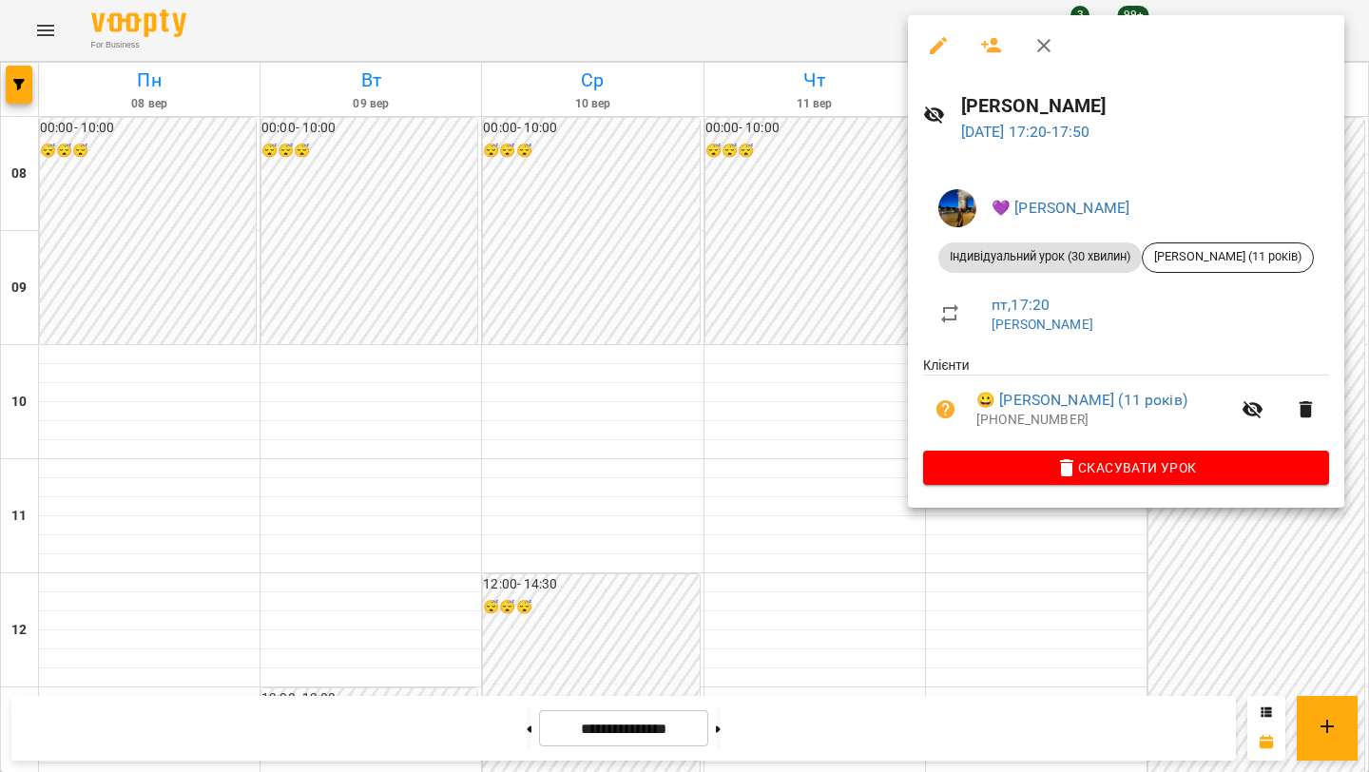
click at [771, 392] on div at bounding box center [684, 386] width 1369 height 772
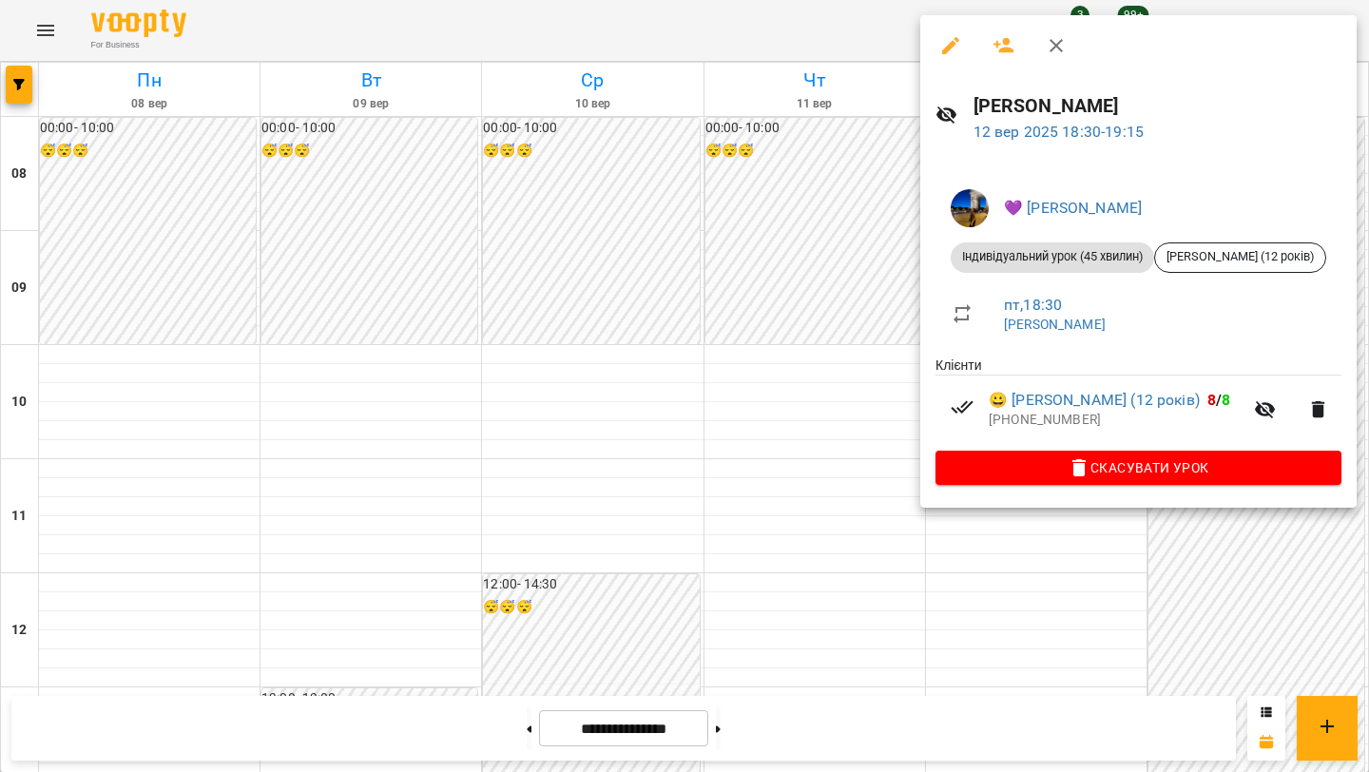
click at [738, 343] on div at bounding box center [684, 386] width 1369 height 772
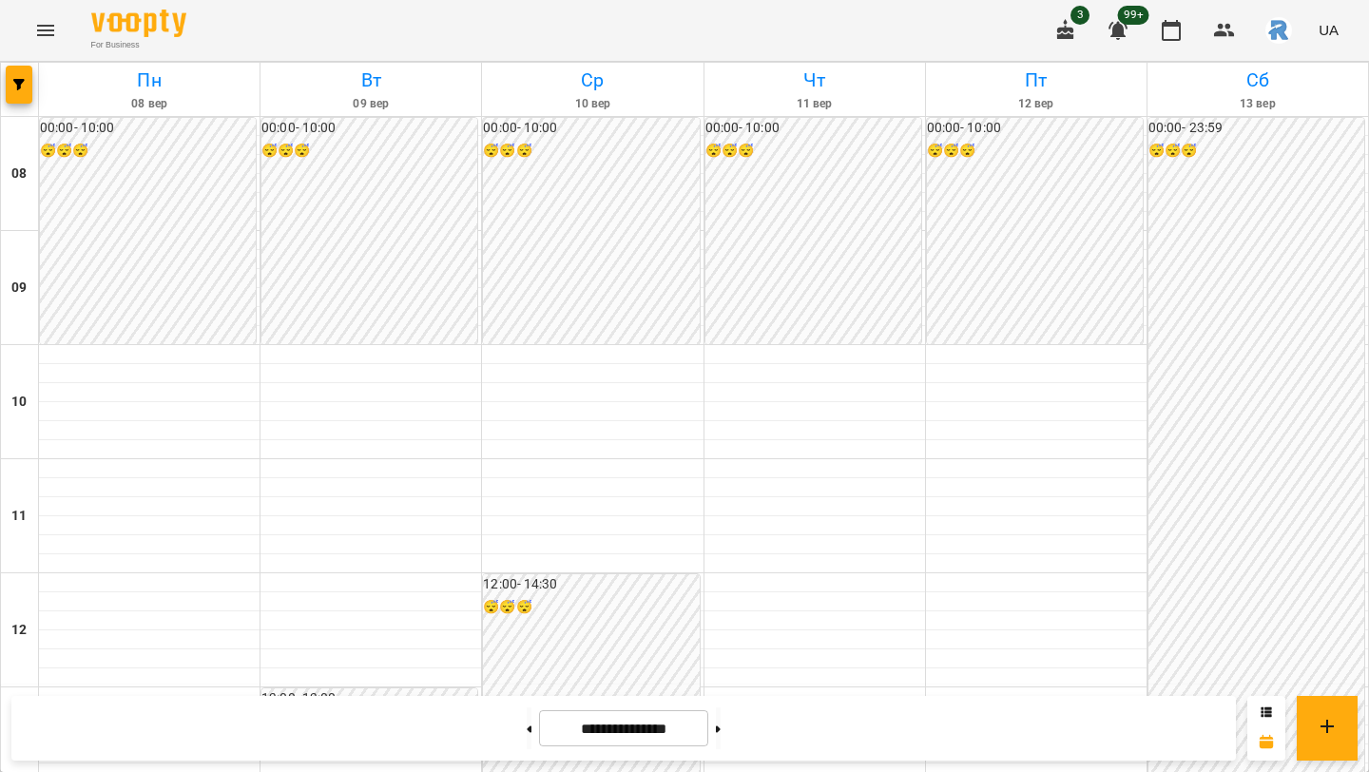
scroll to position [913, 0]
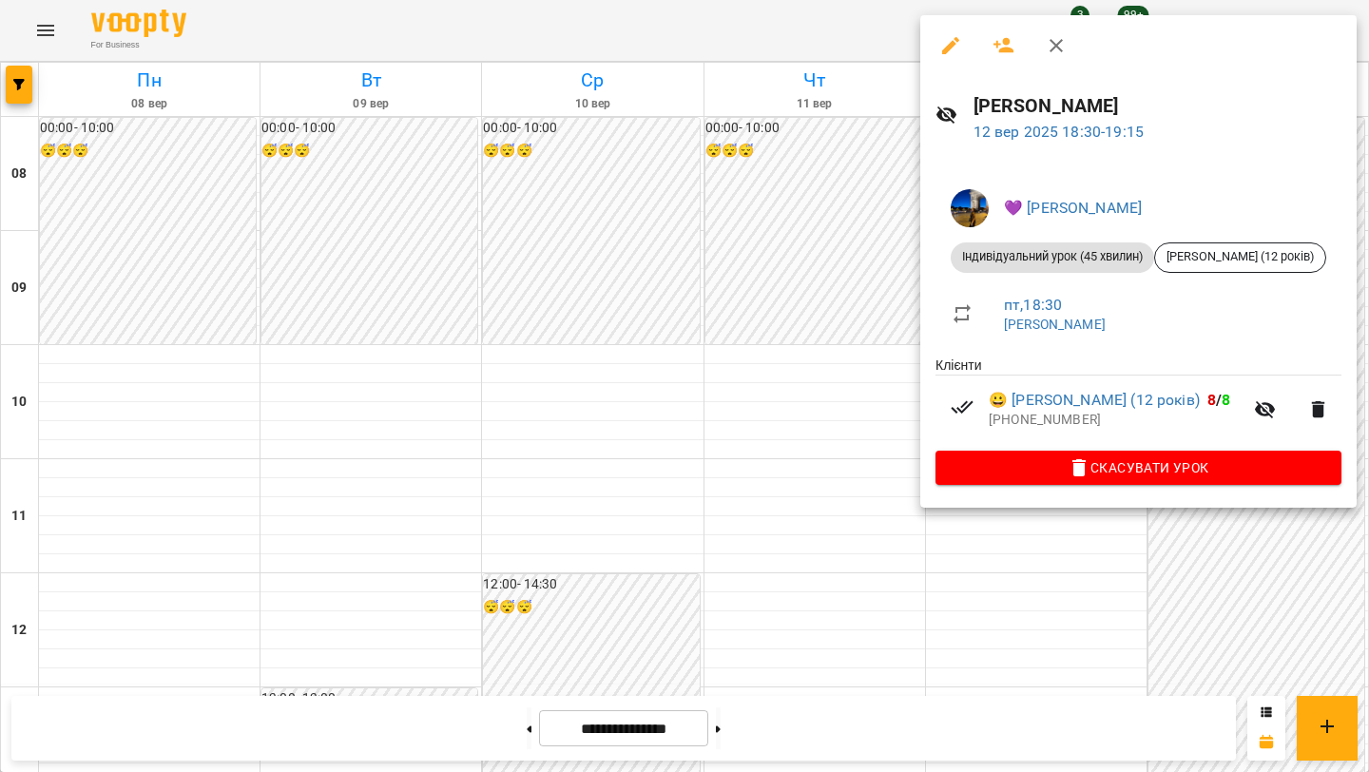
click at [852, 445] on div at bounding box center [684, 386] width 1369 height 772
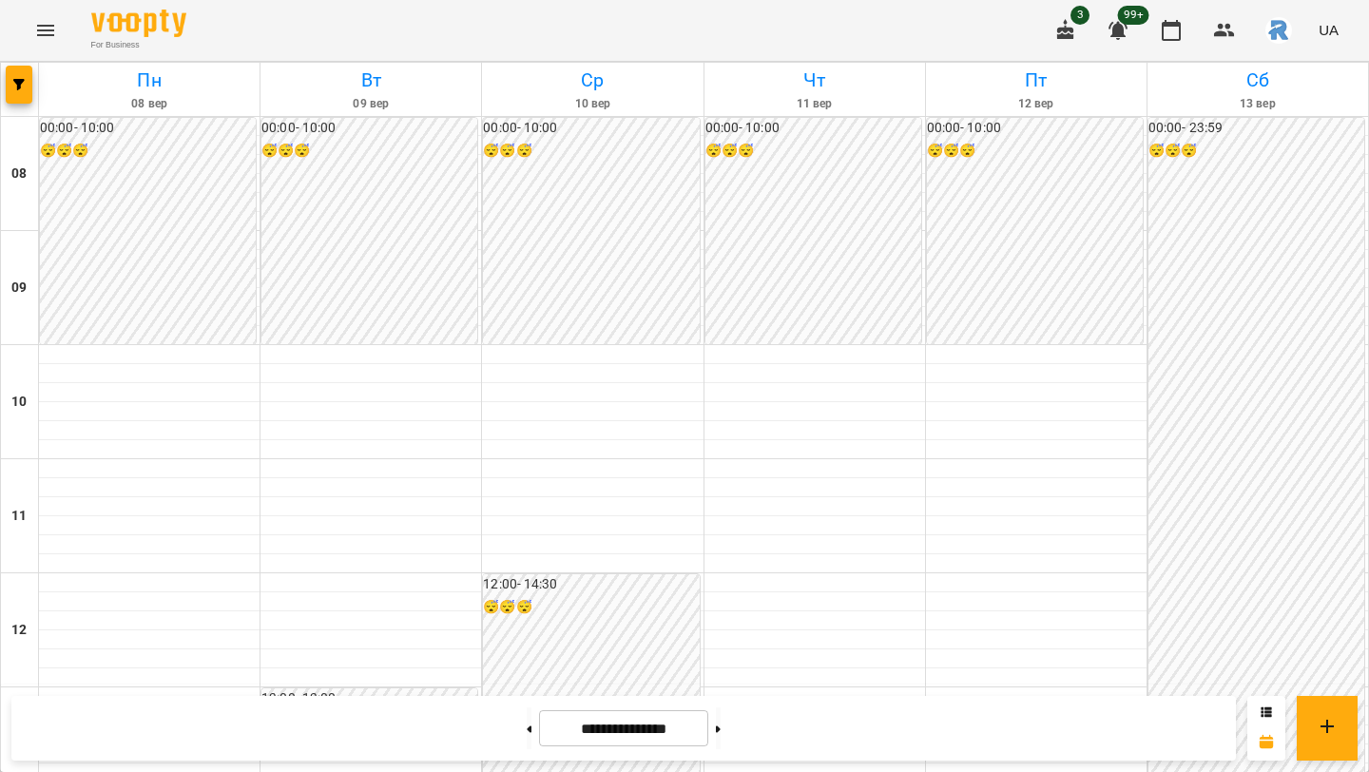
scroll to position [889, 0]
click at [13, 84] on icon "button" at bounding box center [18, 84] width 11 height 11
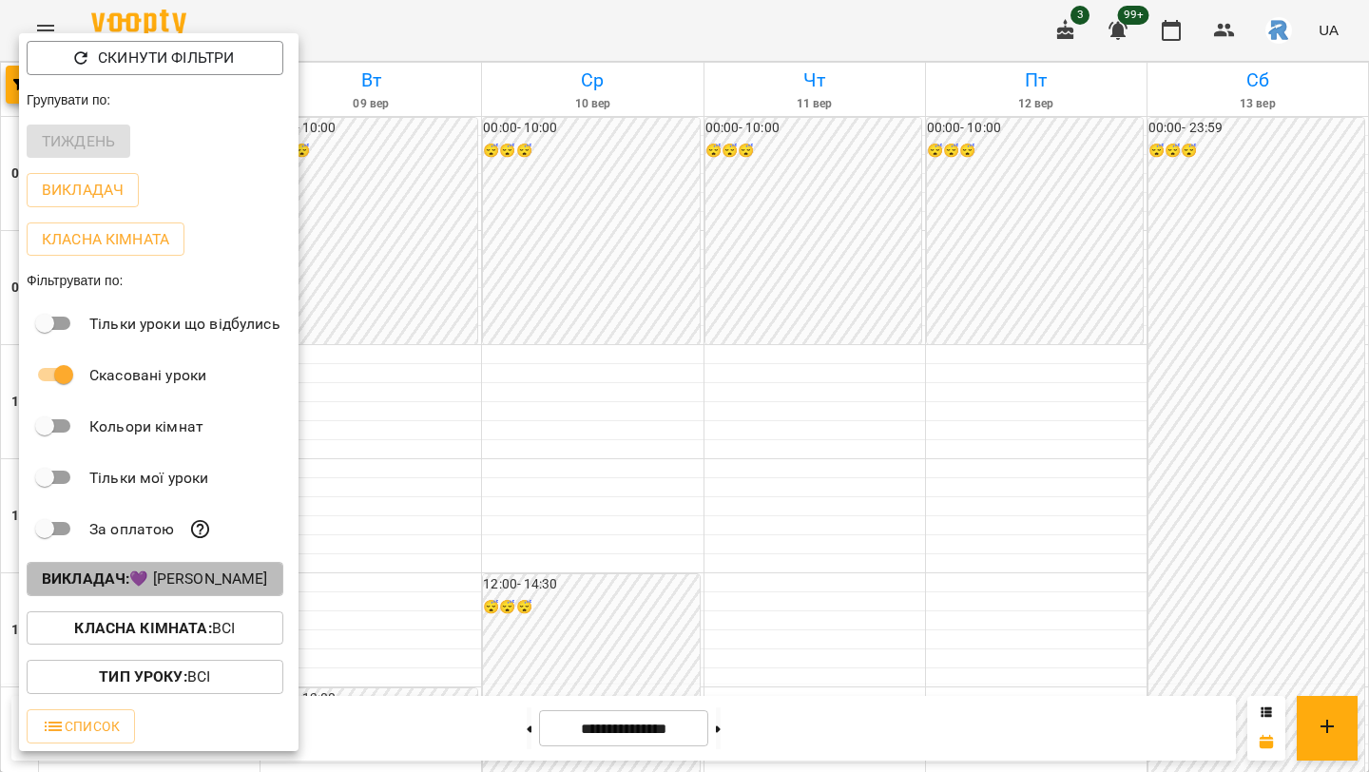
click at [171, 577] on p "Викладач : 💜 Салань Юліанна Олегівна" at bounding box center [155, 578] width 226 height 23
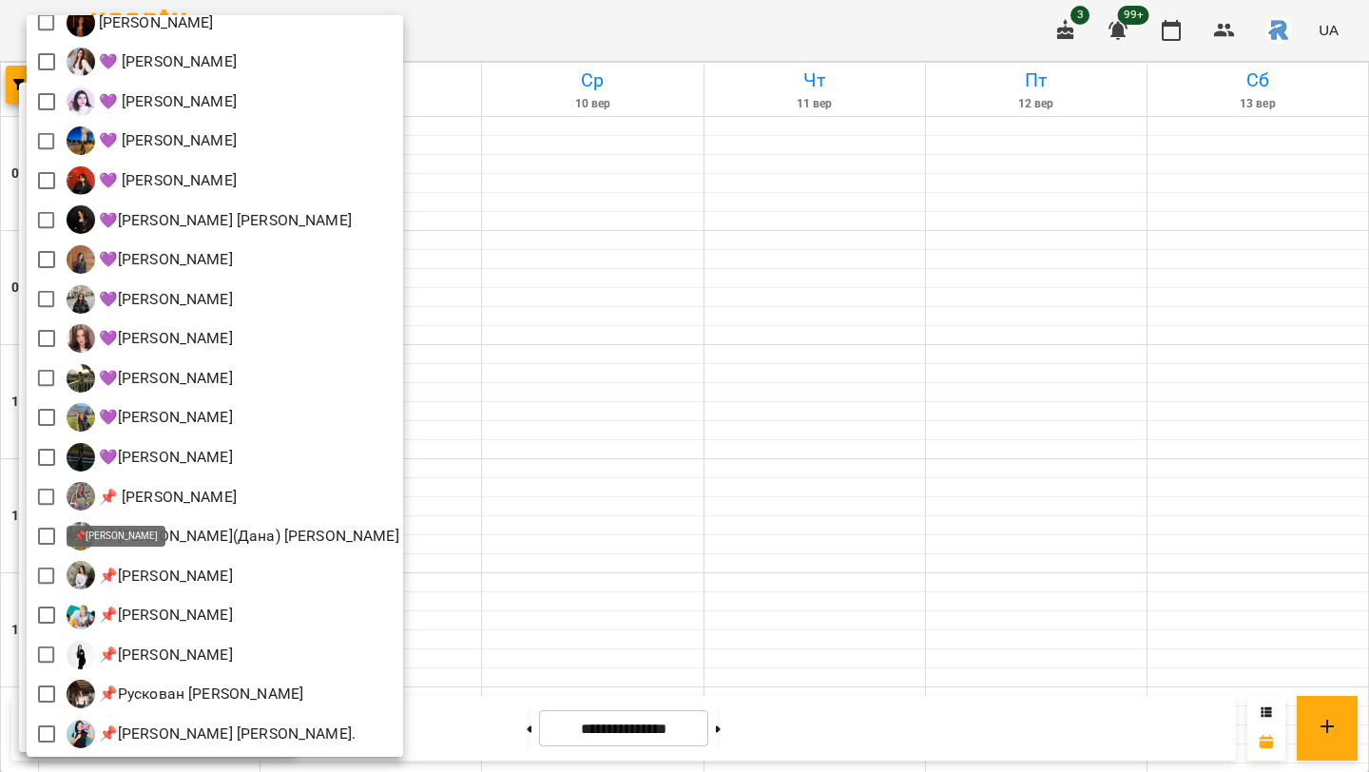
scroll to position [0, 0]
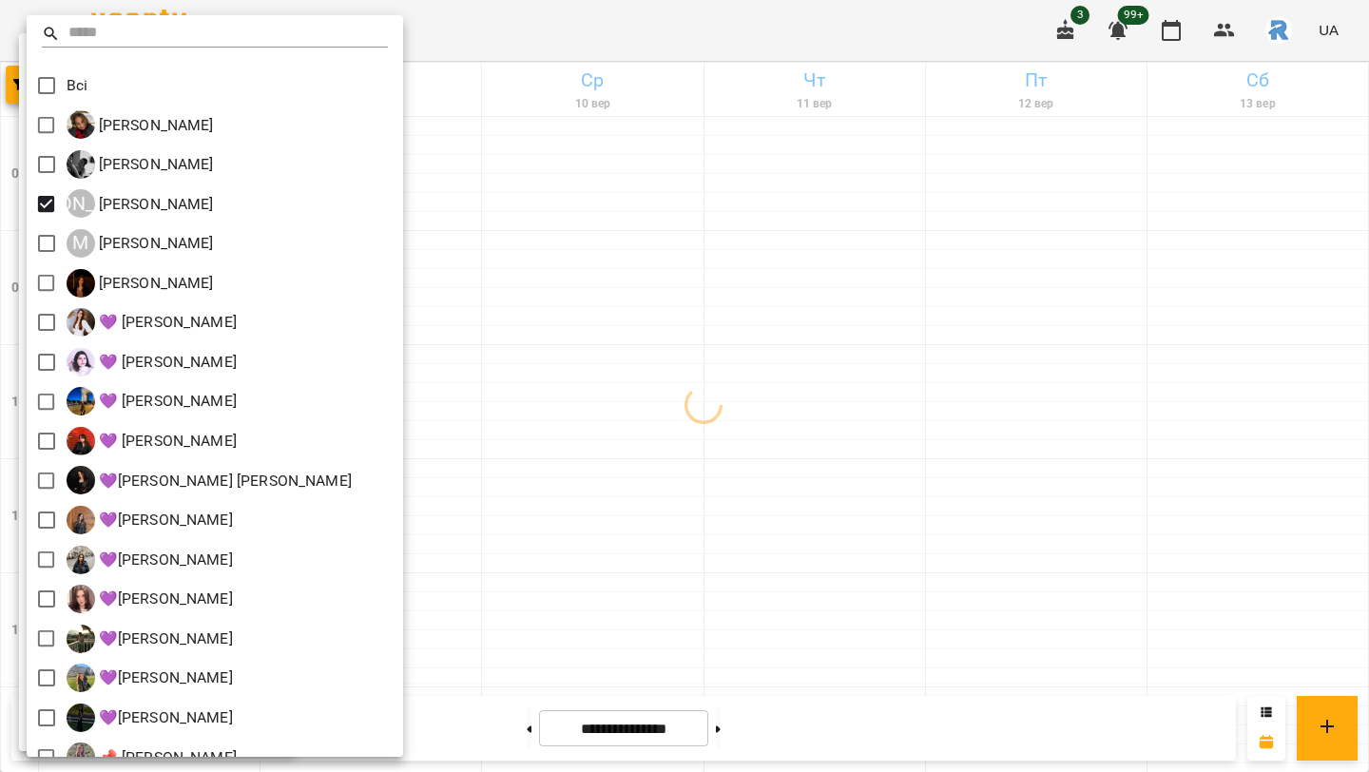
click at [801, 306] on div at bounding box center [684, 386] width 1369 height 772
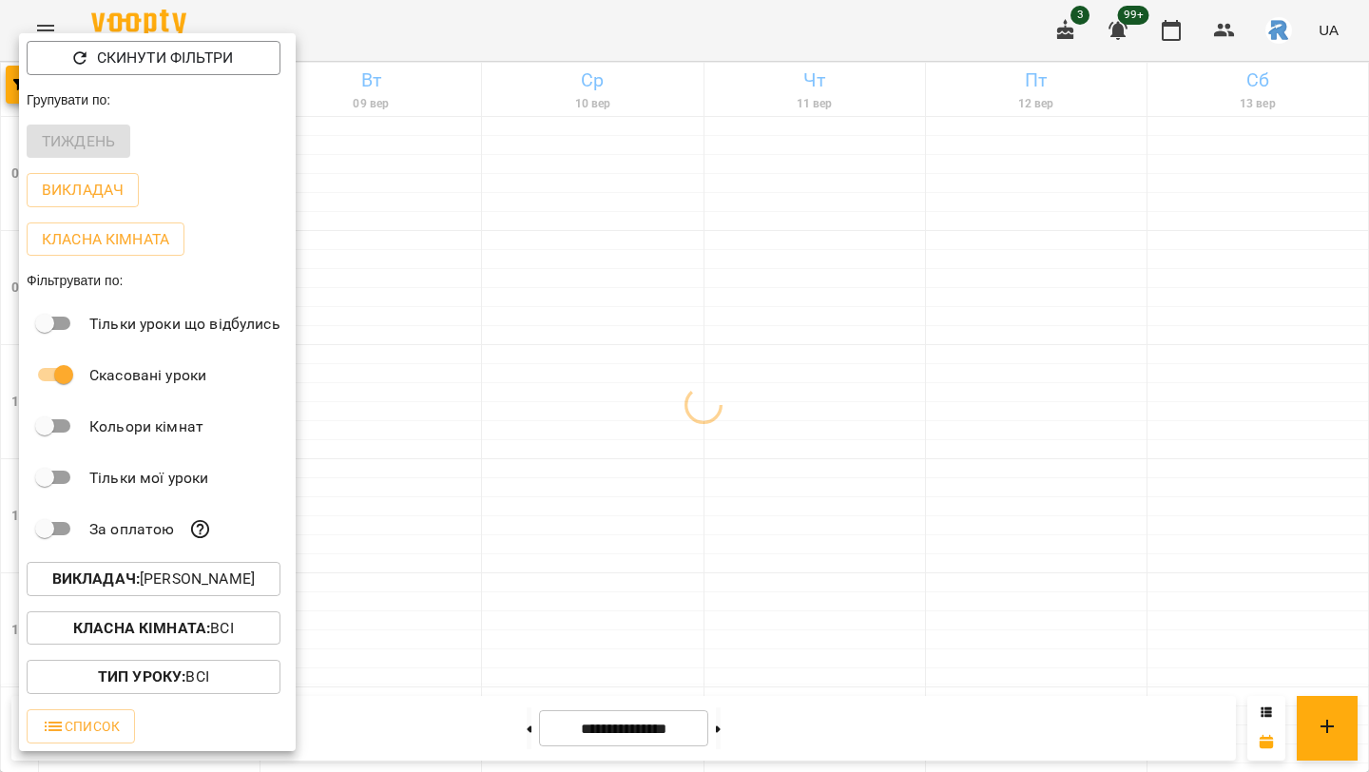
click at [801, 306] on div at bounding box center [684, 386] width 1369 height 772
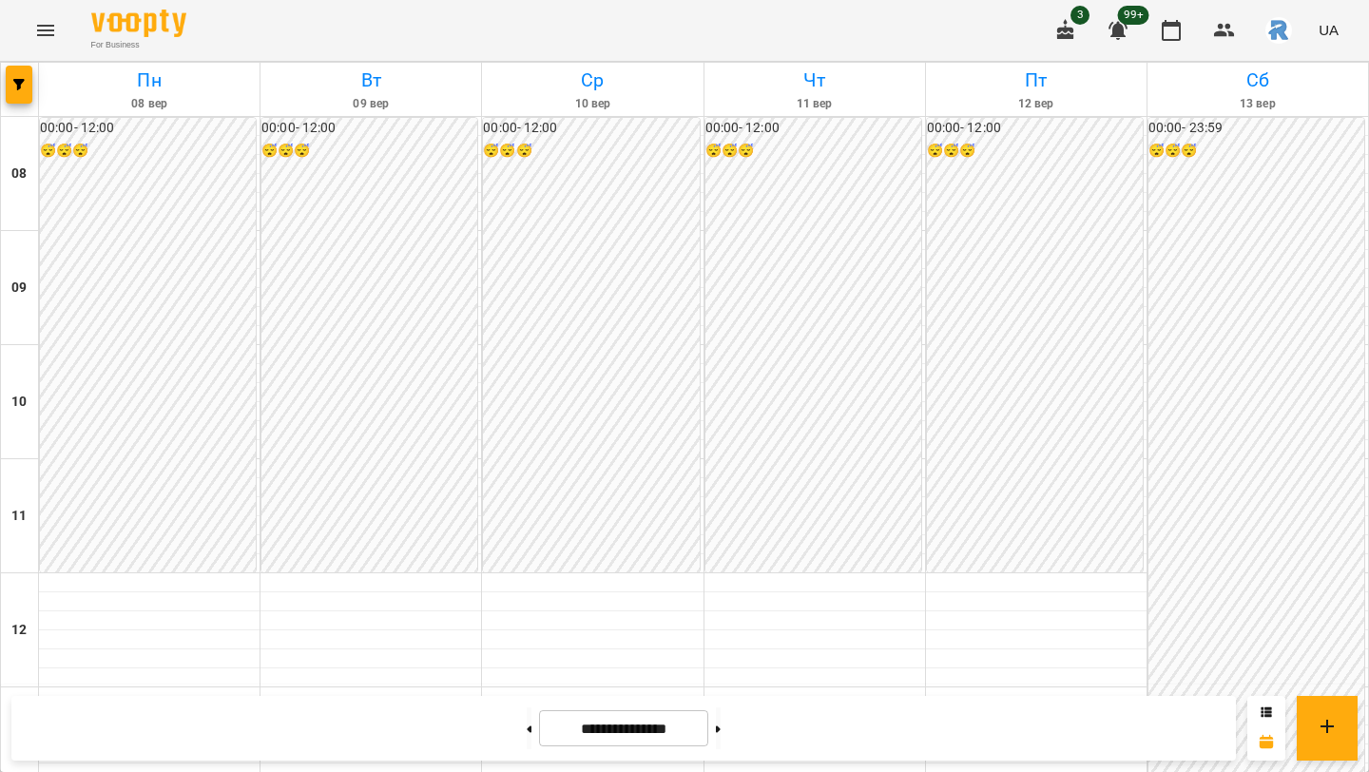
scroll to position [669, 0]
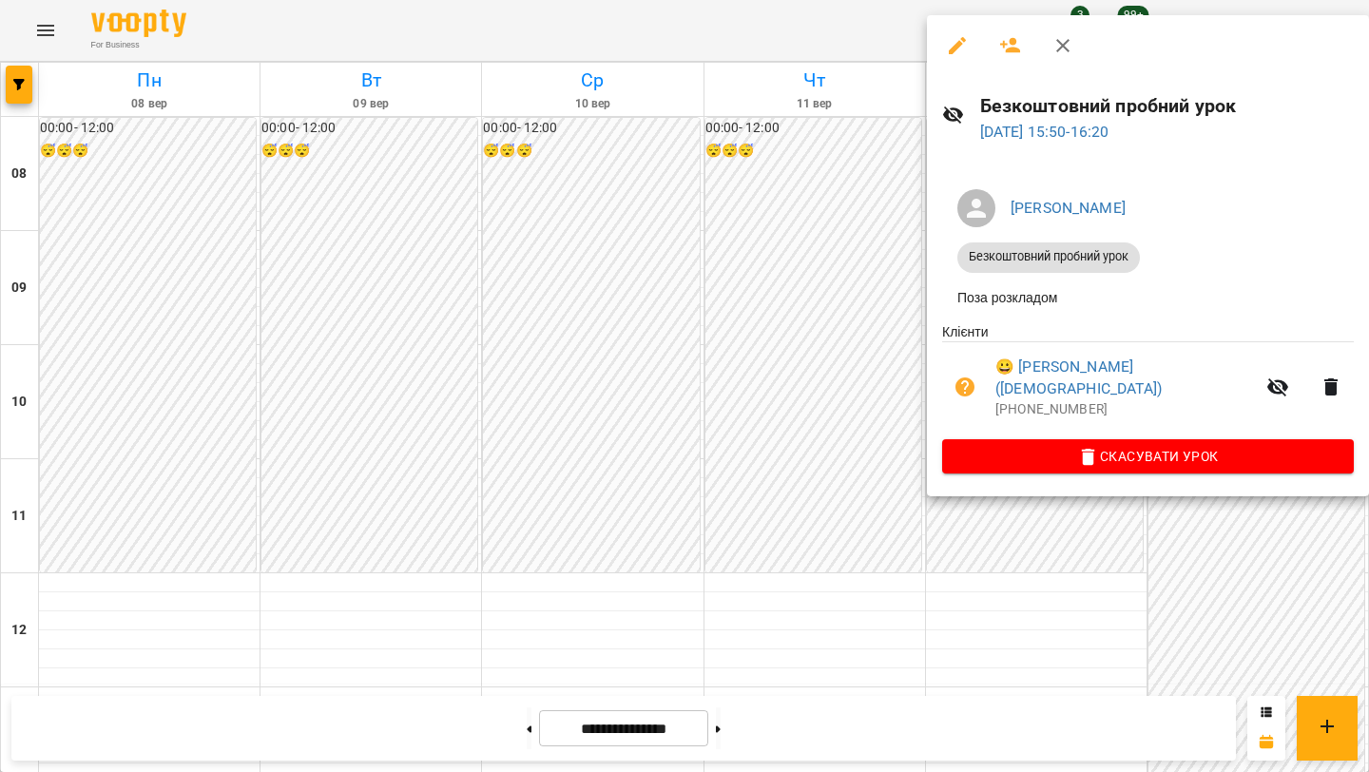
click at [893, 326] on div at bounding box center [684, 386] width 1369 height 772
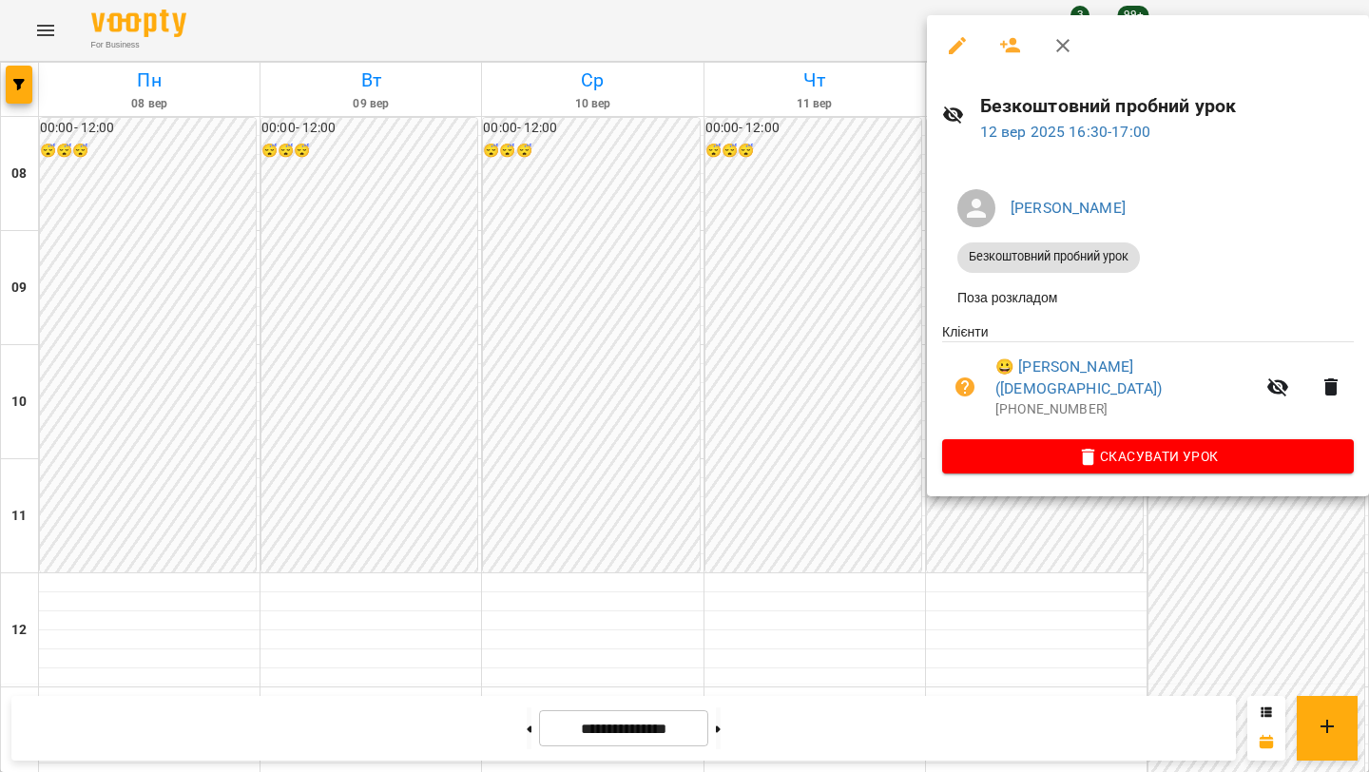
click at [826, 444] on div at bounding box center [684, 386] width 1369 height 772
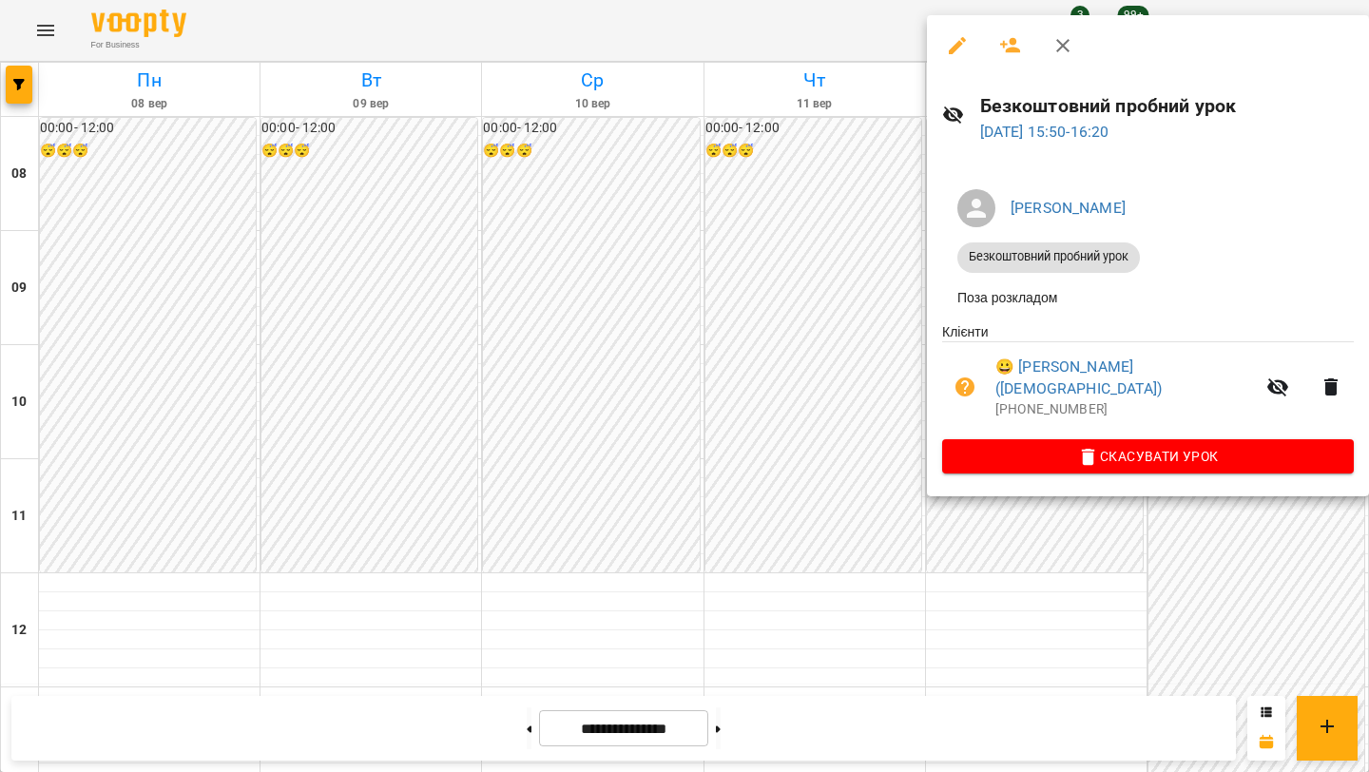
click at [797, 370] on div at bounding box center [684, 386] width 1369 height 772
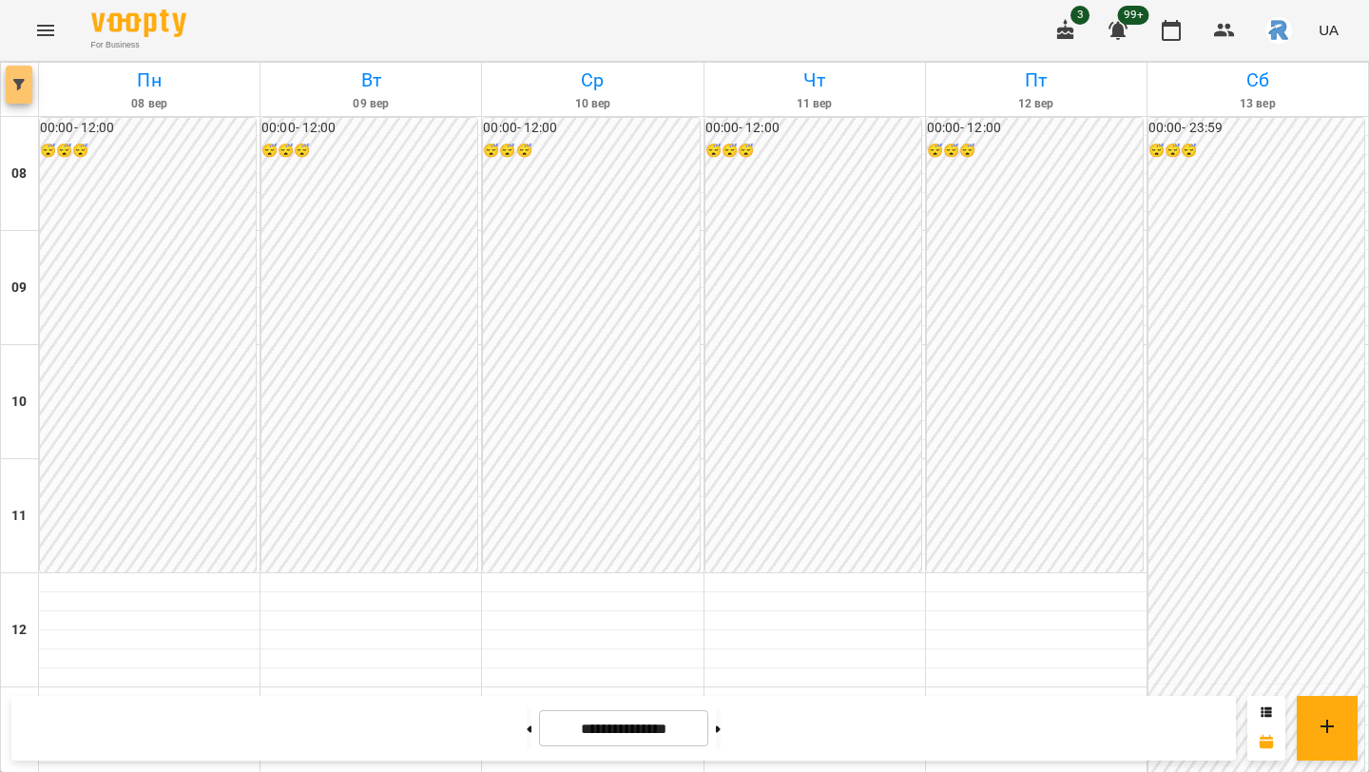
click at [24, 80] on icon "button" at bounding box center [18, 84] width 11 height 11
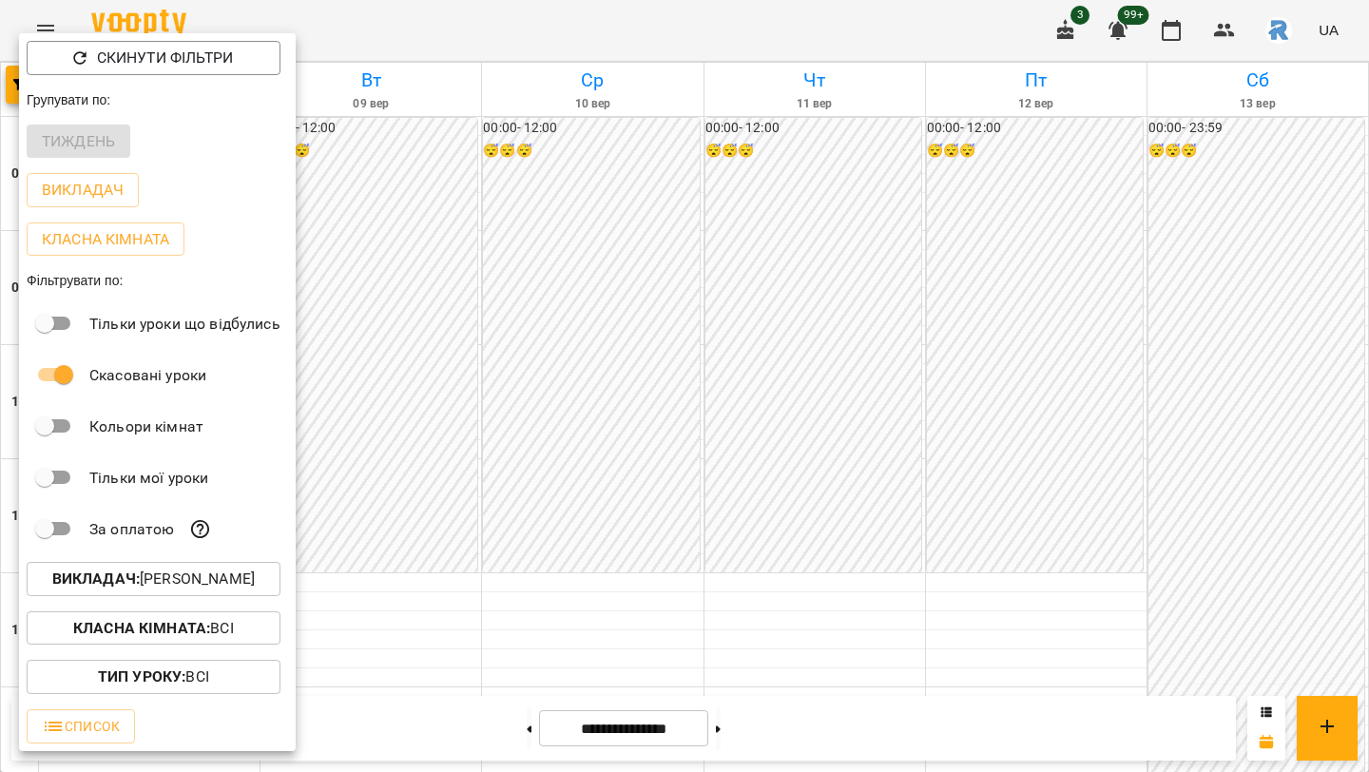
click at [248, 576] on p "Викладач : Книжник Ілля Віталійович" at bounding box center [153, 578] width 202 height 23
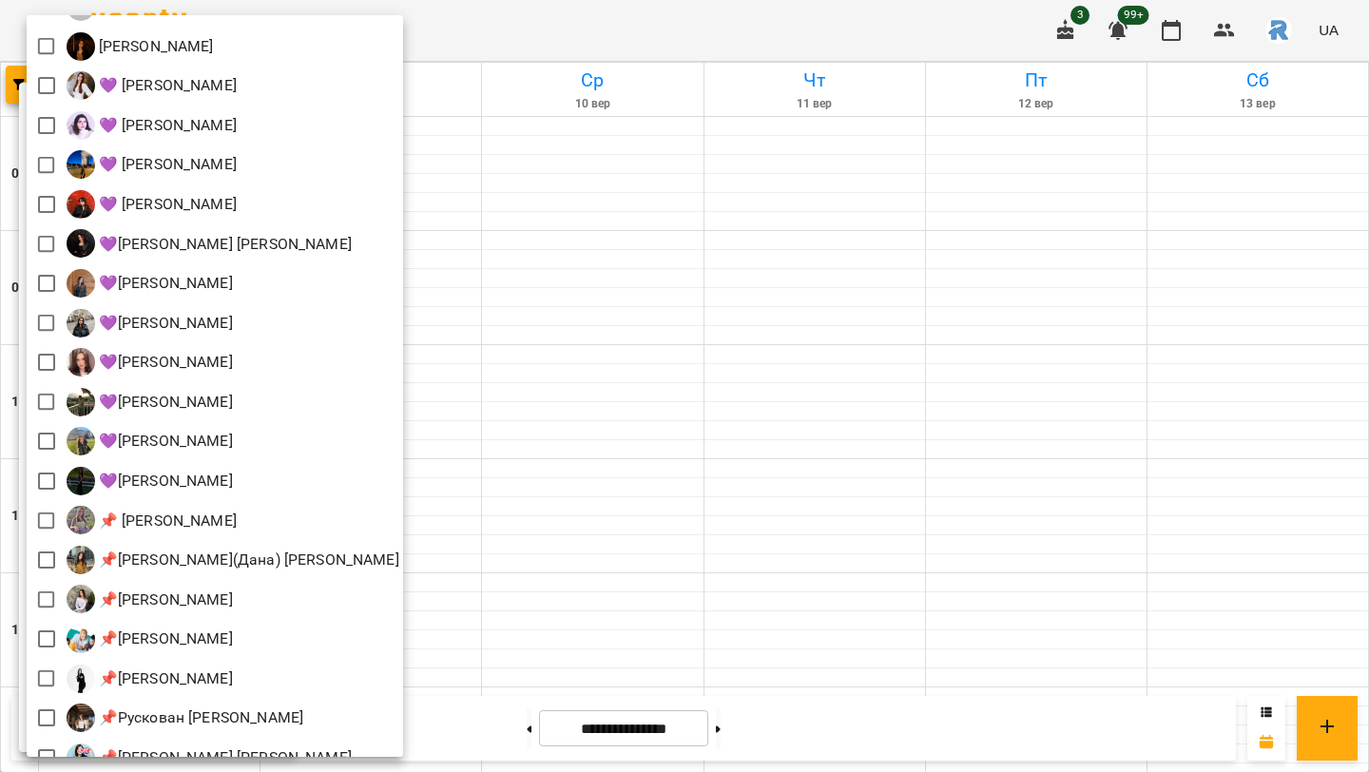
scroll to position [209, 0]
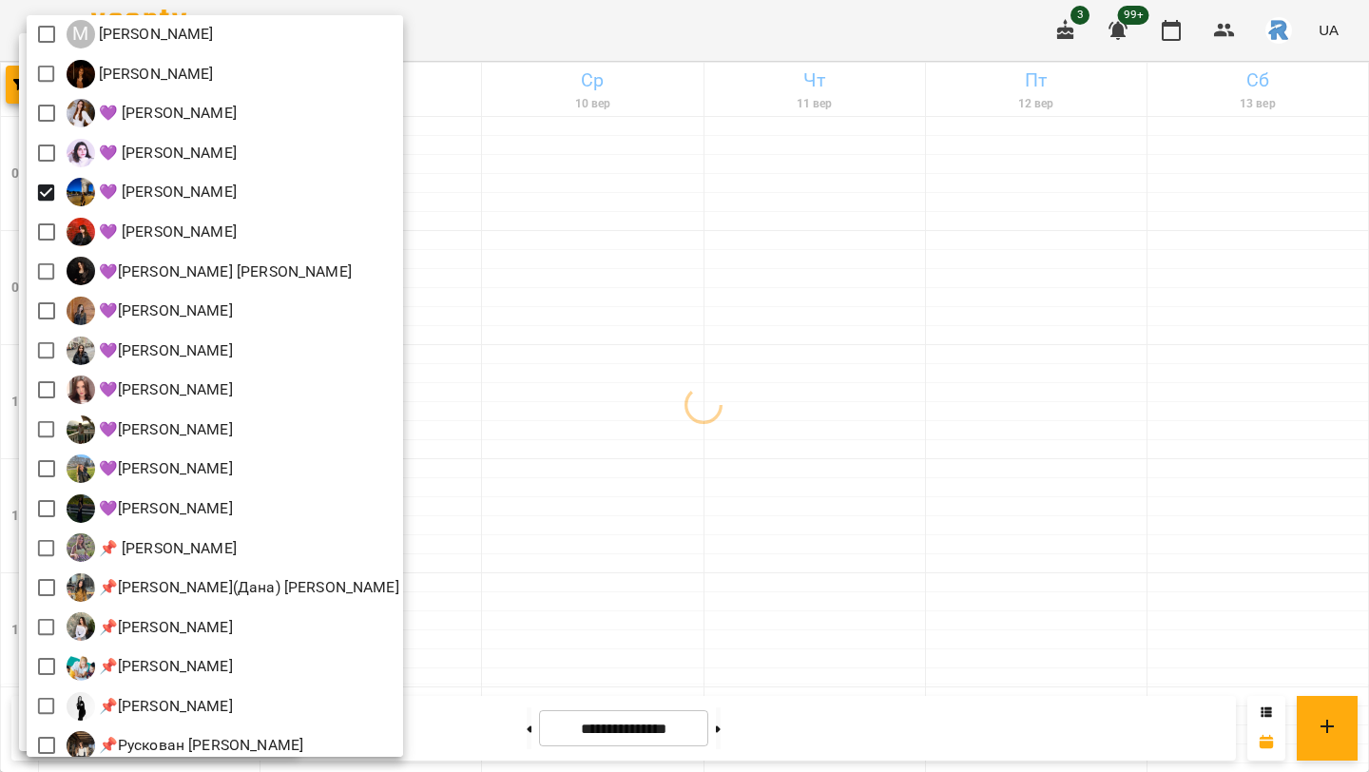
click at [986, 439] on div at bounding box center [684, 386] width 1369 height 772
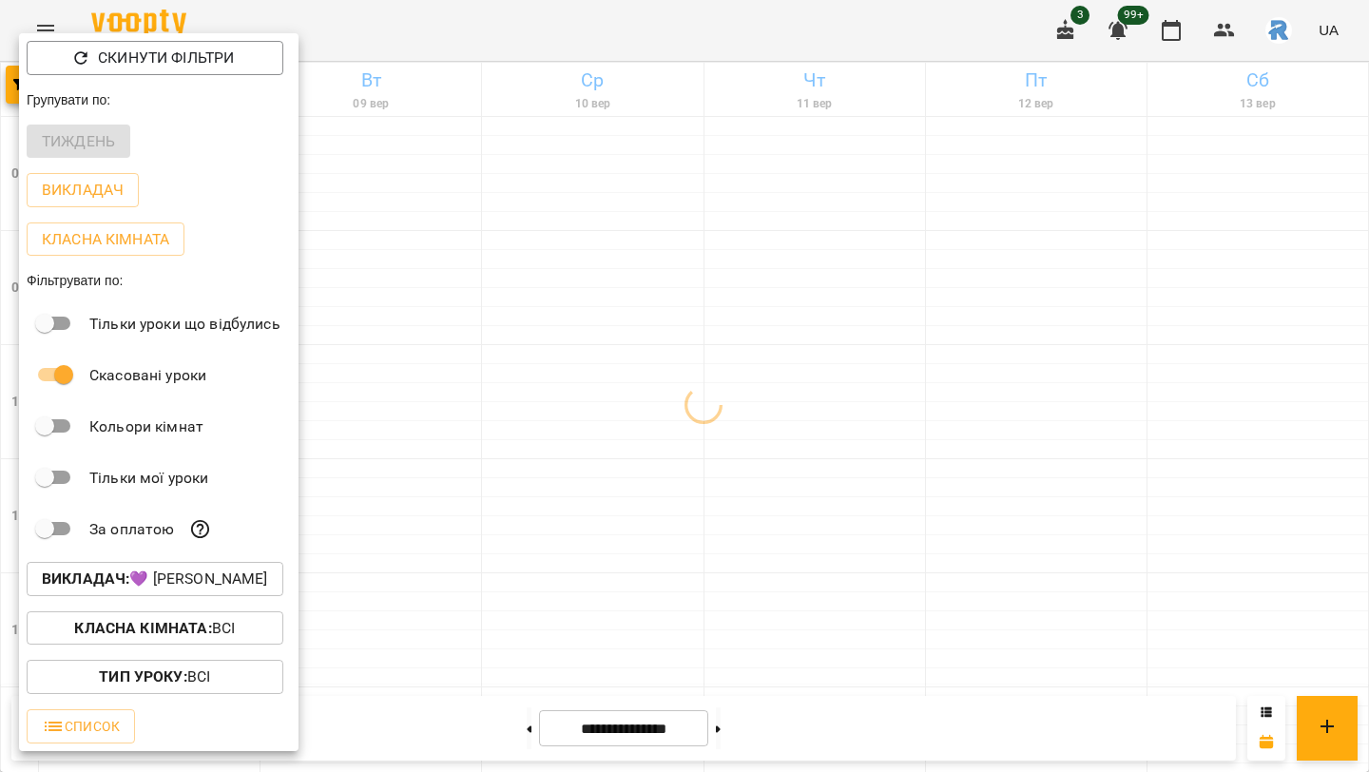
click at [986, 439] on div at bounding box center [684, 386] width 1369 height 772
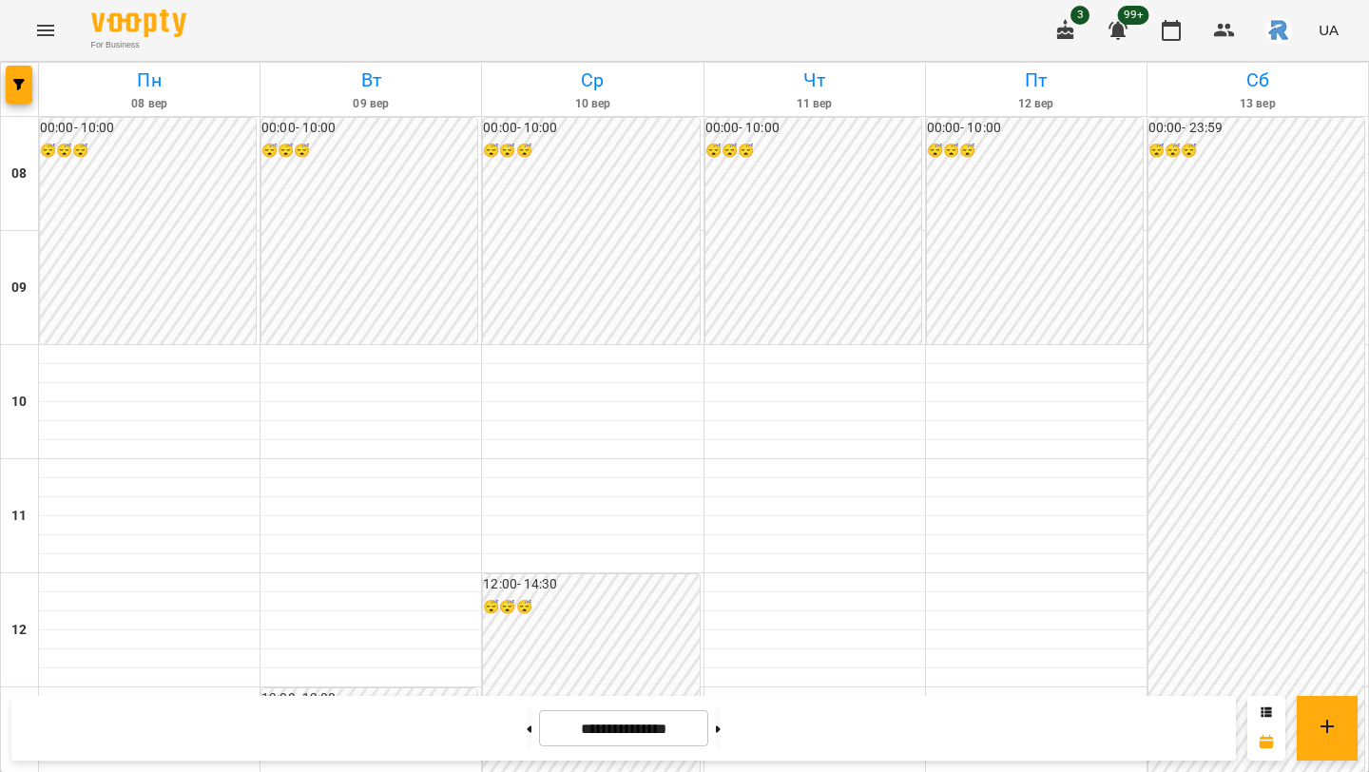
scroll to position [813, 0]
